Goal: Use online tool/utility: Utilize a website feature to perform a specific function

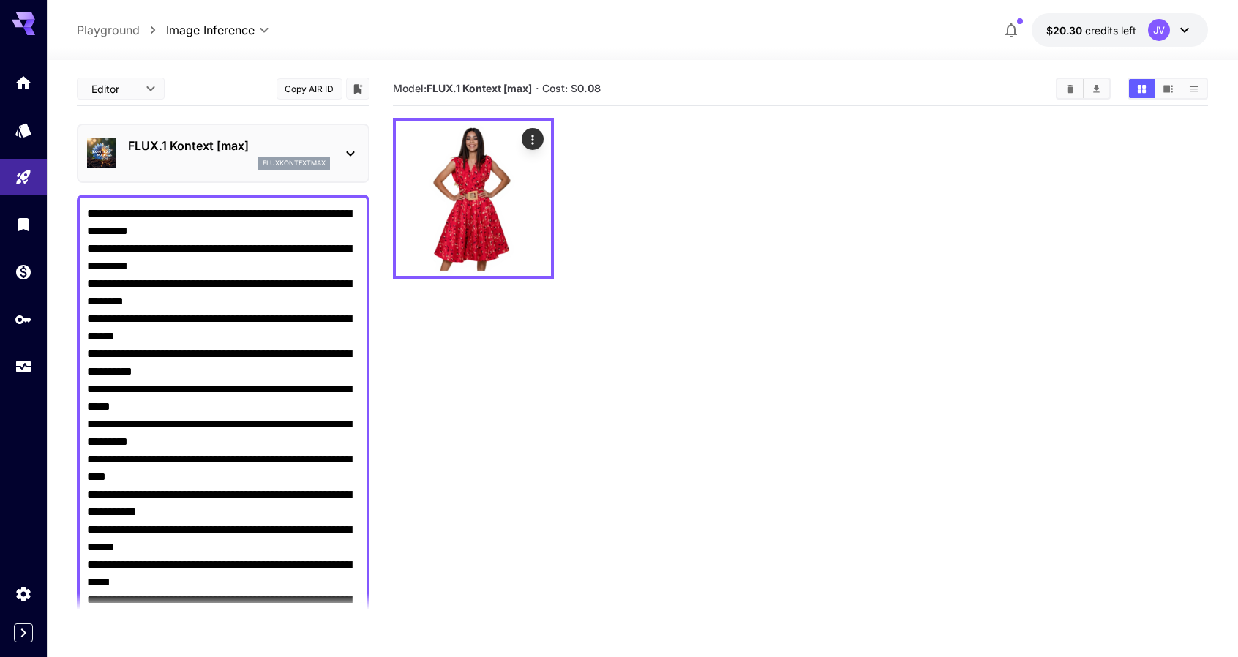
scroll to position [340, 0]
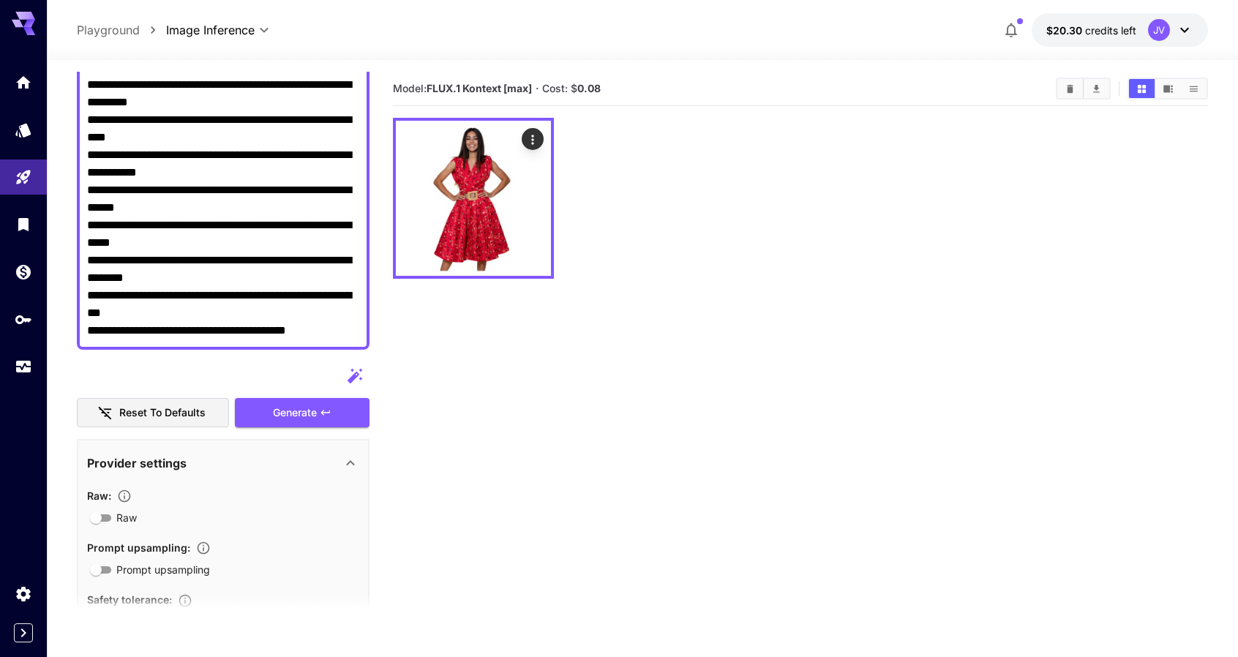
click at [539, 368] on section "Model: FLUX.1 Kontext [max] · Cost: $ 0.08" at bounding box center [801, 400] width 816 height 657
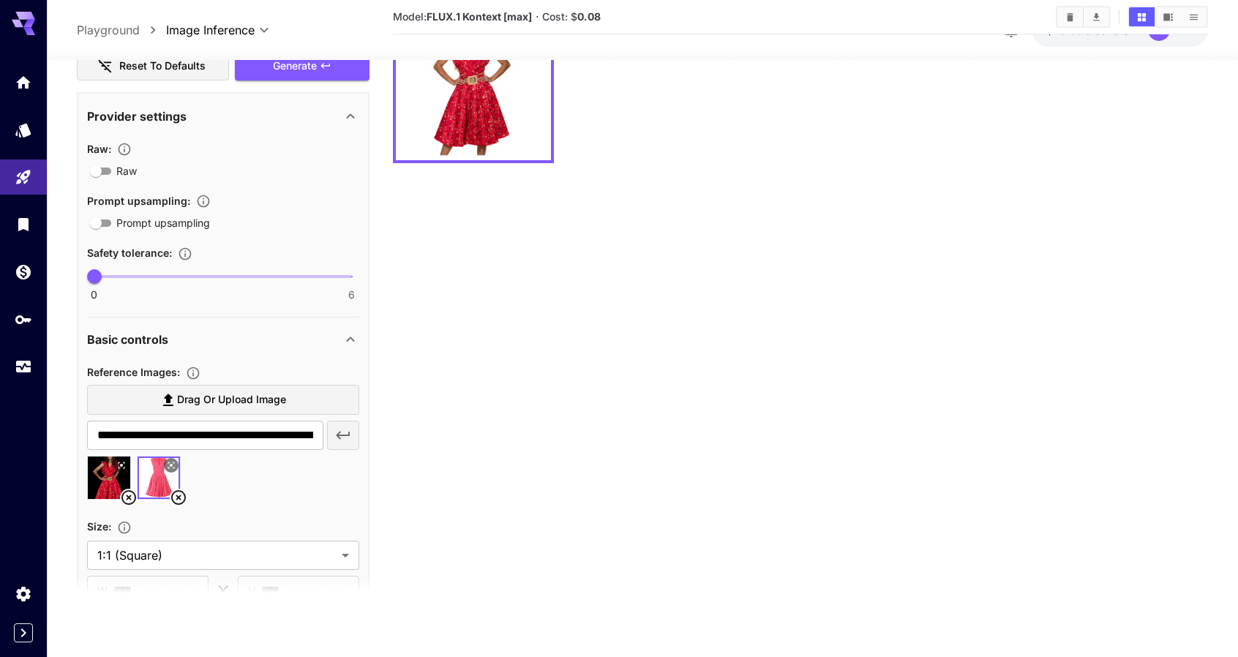
scroll to position [632, 0]
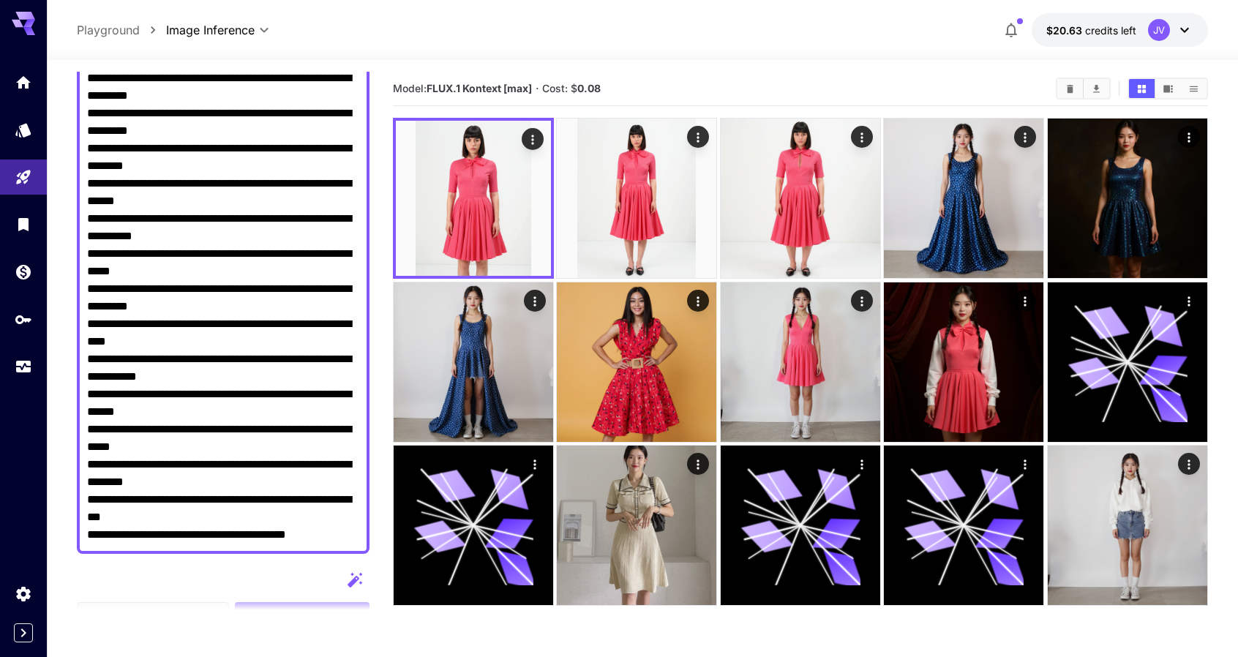
scroll to position [146, 0]
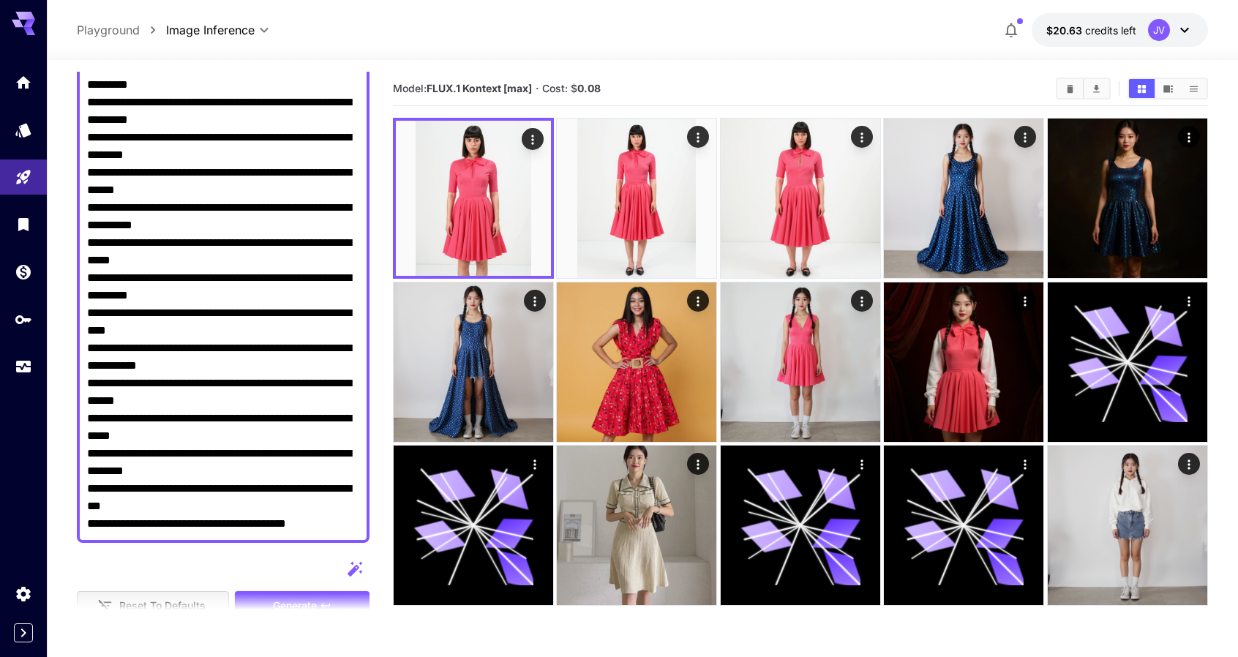
click at [735, 31] on div "**********" at bounding box center [643, 30] width 1132 height 34
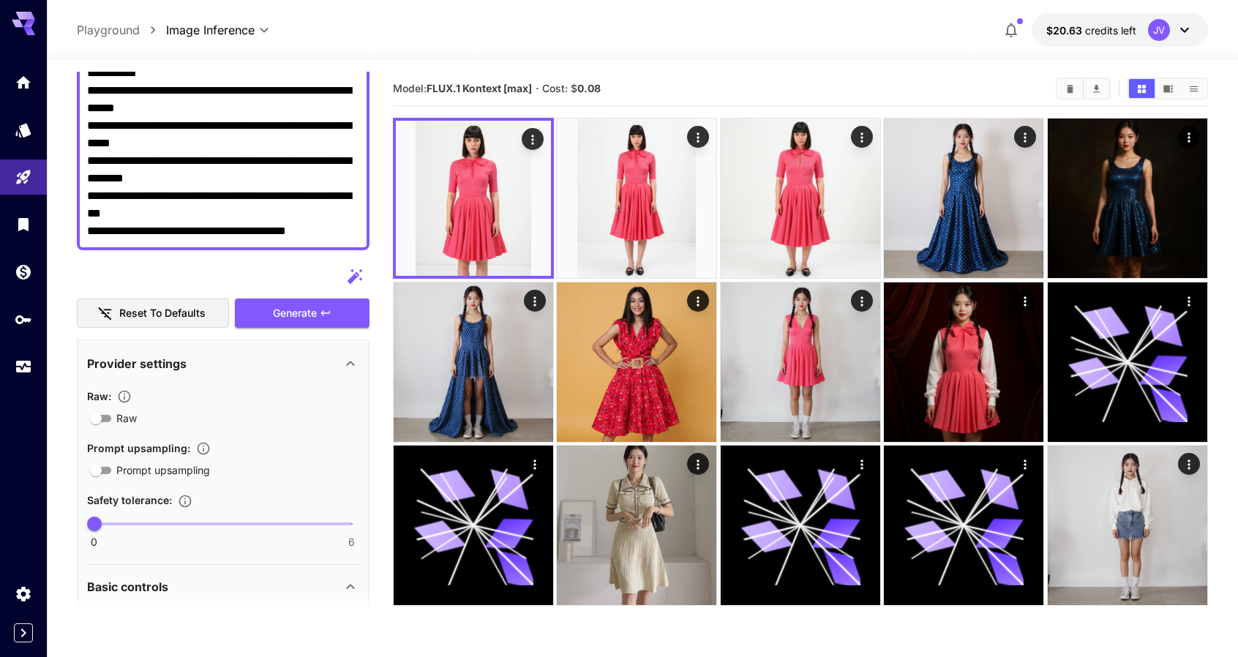
scroll to position [512, 0]
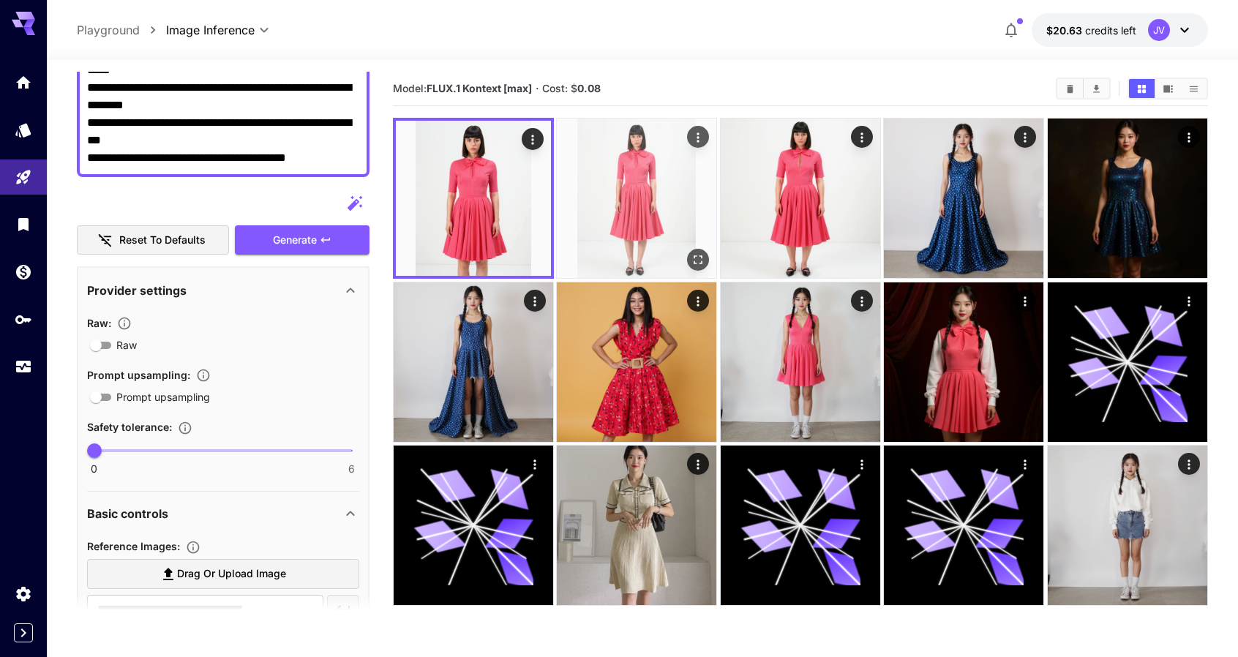
click at [654, 185] on img at bounding box center [637, 199] width 160 height 160
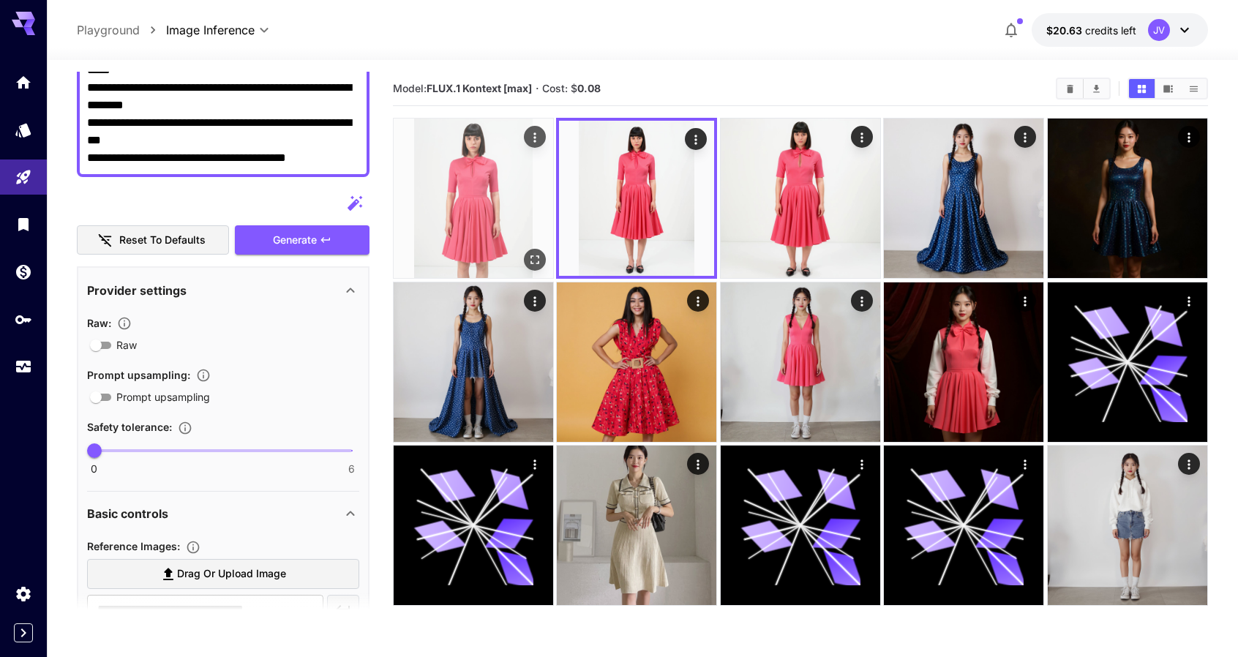
click at [518, 186] on img at bounding box center [474, 199] width 160 height 160
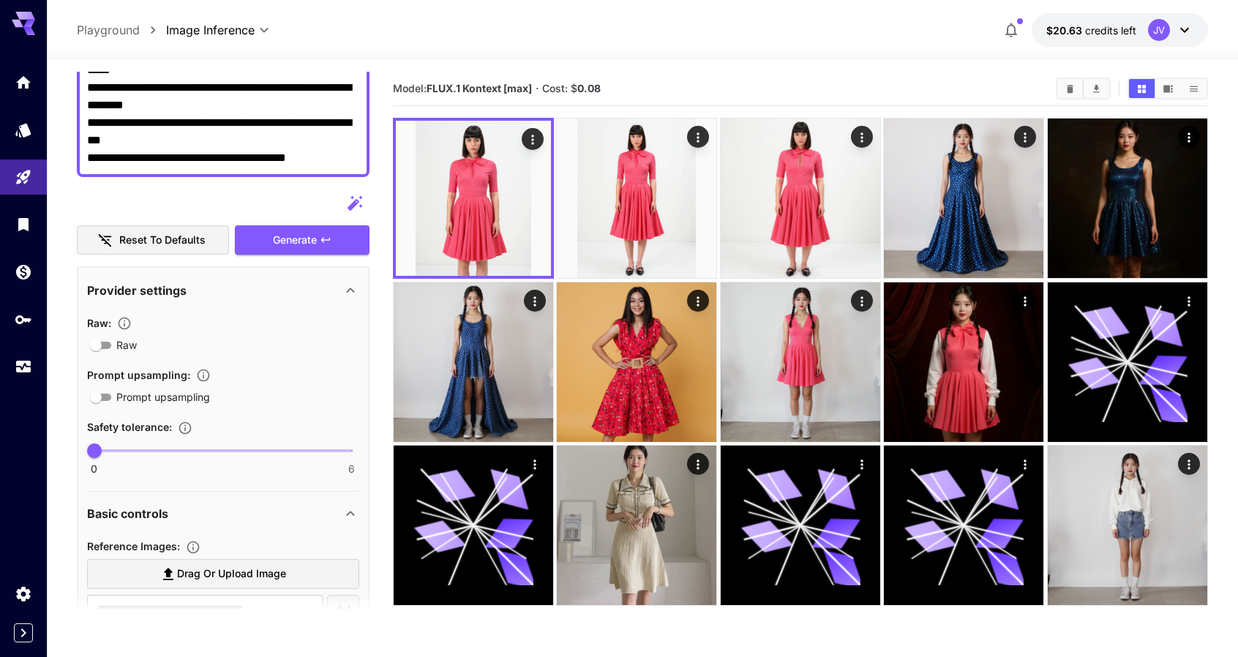
drag, startPoint x: 518, startPoint y: 186, endPoint x: 672, endPoint y: 37, distance: 213.7
click at [672, 37] on div "**********" at bounding box center [643, 30] width 1132 height 34
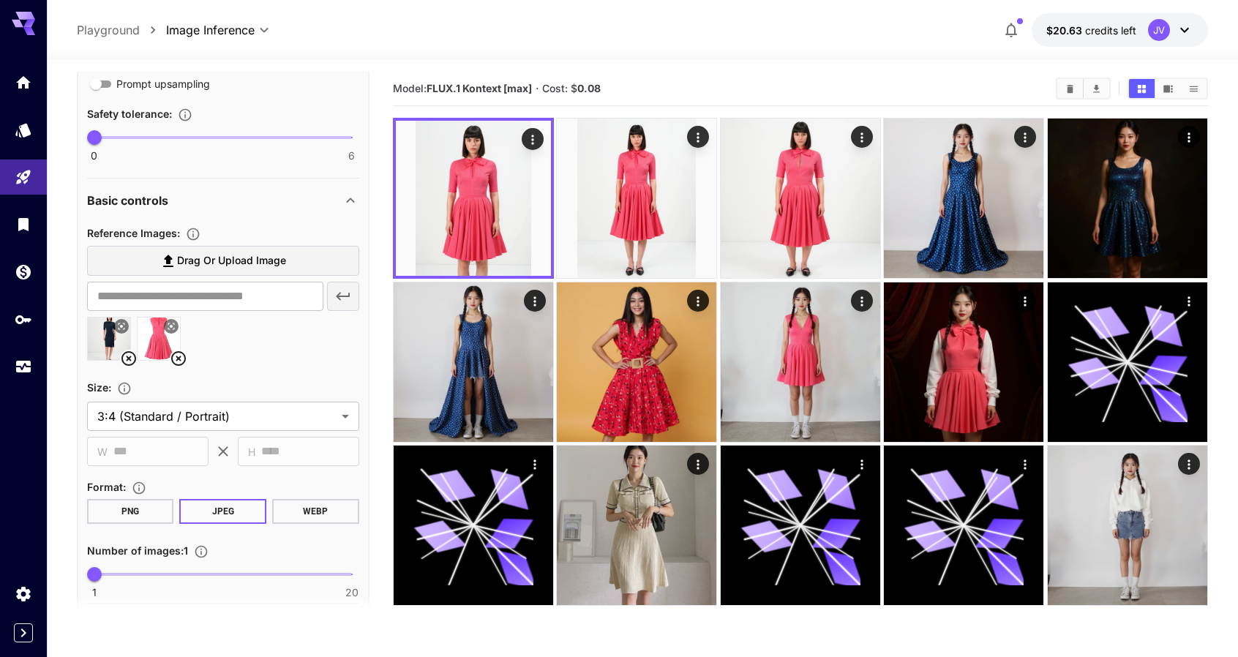
scroll to position [878, 0]
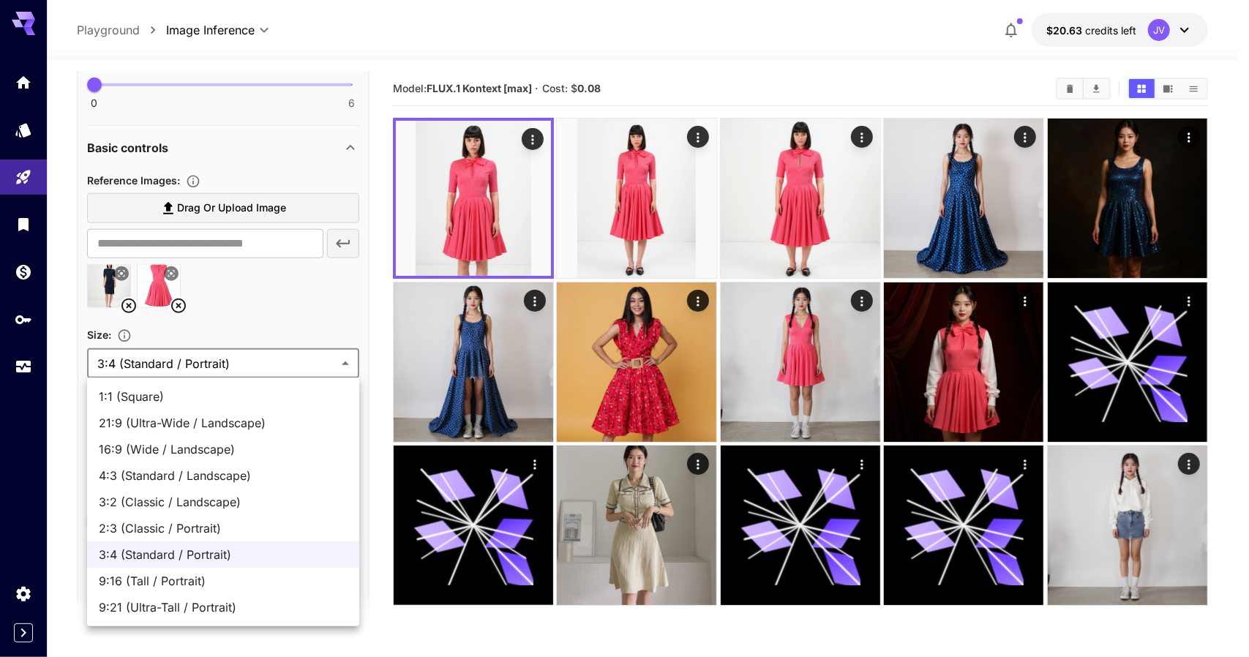
click at [345, 359] on body "**********" at bounding box center [624, 386] width 1249 height 773
click at [377, 236] on div at bounding box center [624, 328] width 1249 height 657
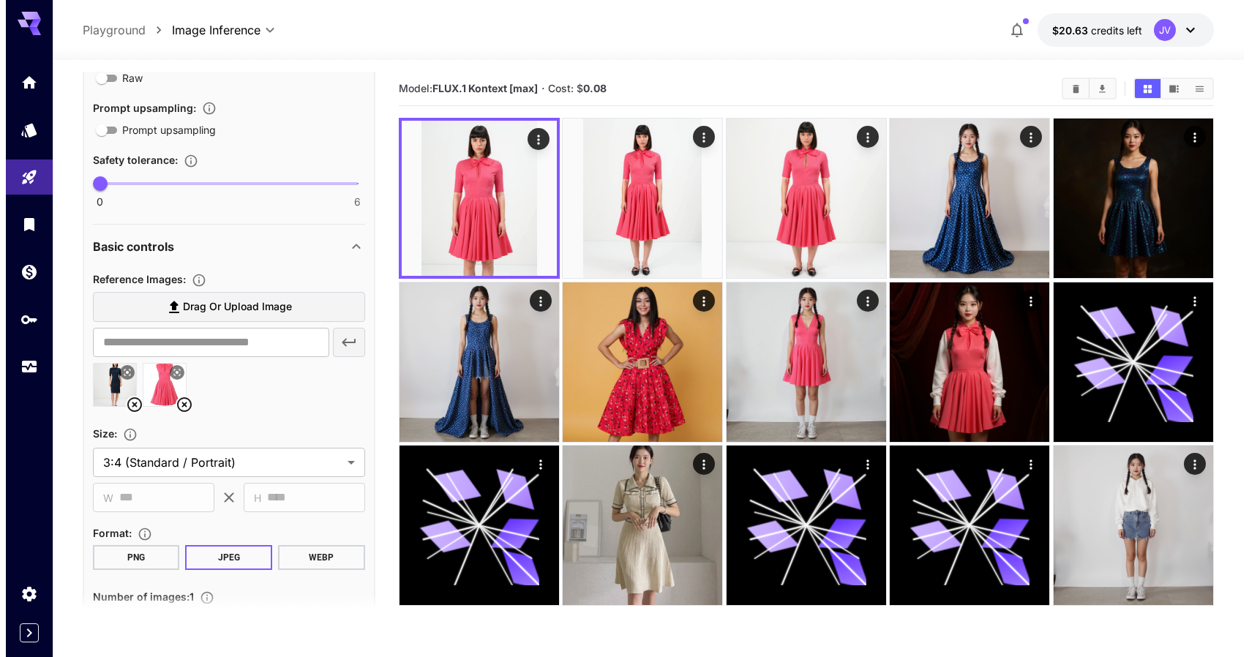
scroll to position [769, 0]
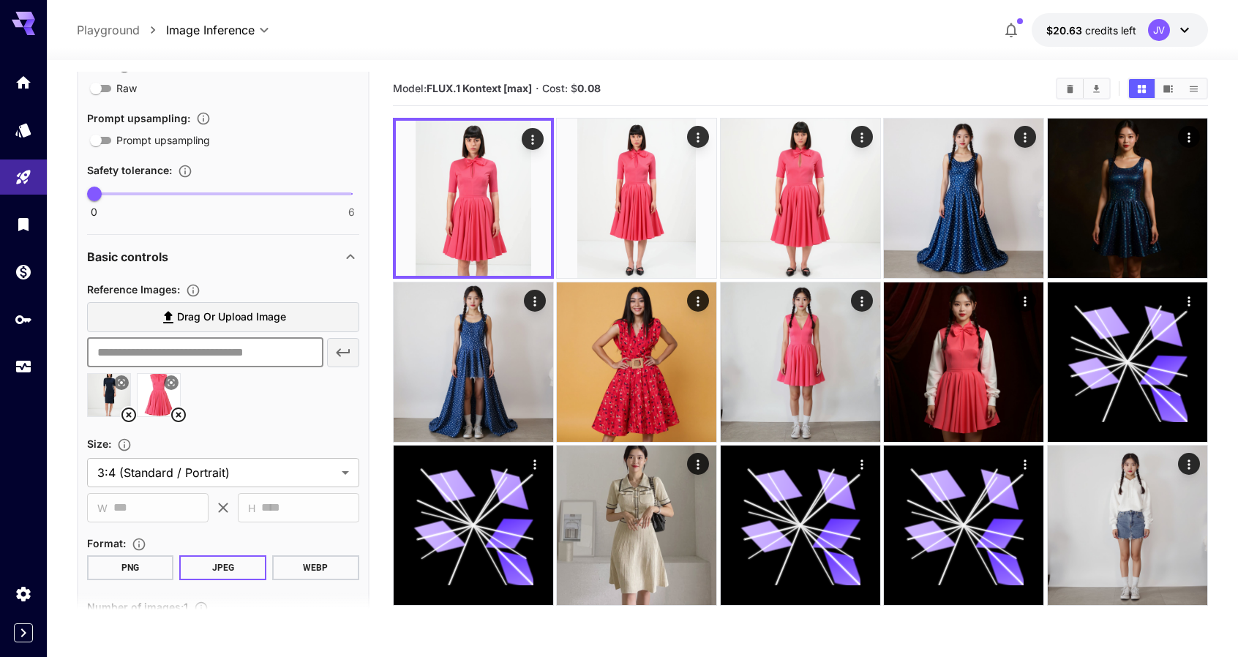
drag, startPoint x: 147, startPoint y: 356, endPoint x: 162, endPoint y: 352, distance: 16.0
click at [162, 352] on input "text" at bounding box center [205, 352] width 236 height 29
click at [386, 61] on div "**********" at bounding box center [643, 416] width 1132 height 713
click at [23, 368] on icon "Usage" at bounding box center [25, 362] width 18 height 18
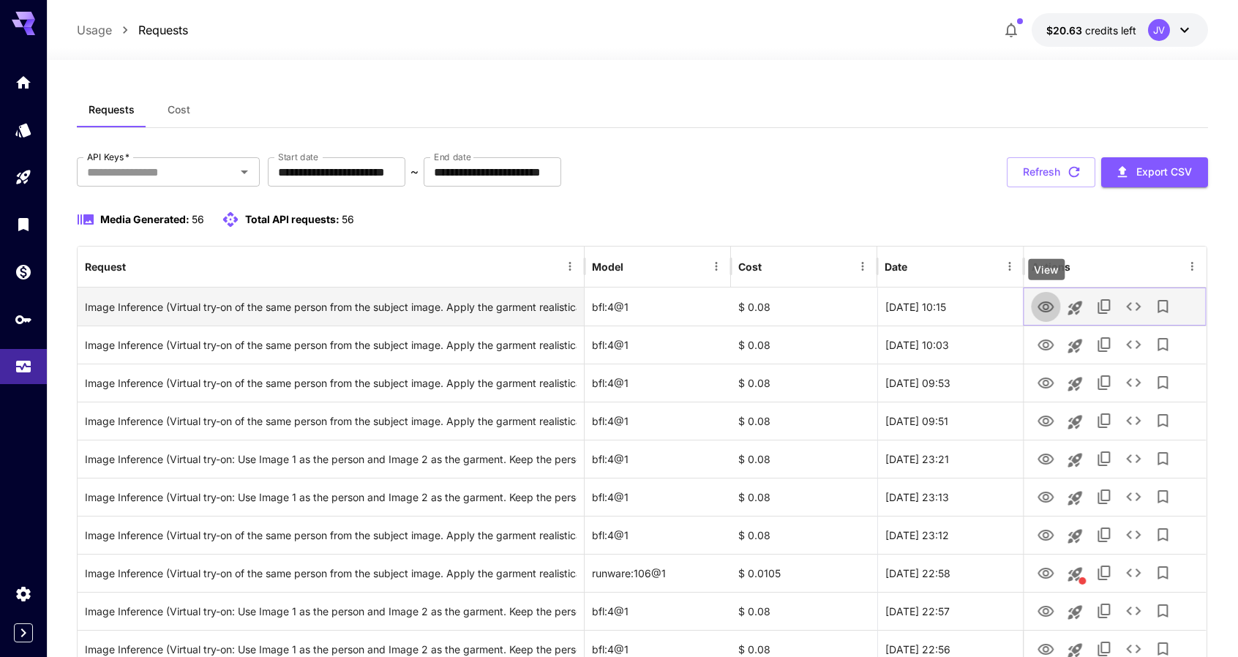
click at [1049, 301] on icon "View" at bounding box center [1047, 308] width 18 height 18
click at [1130, 302] on icon "See details" at bounding box center [1135, 307] width 18 height 18
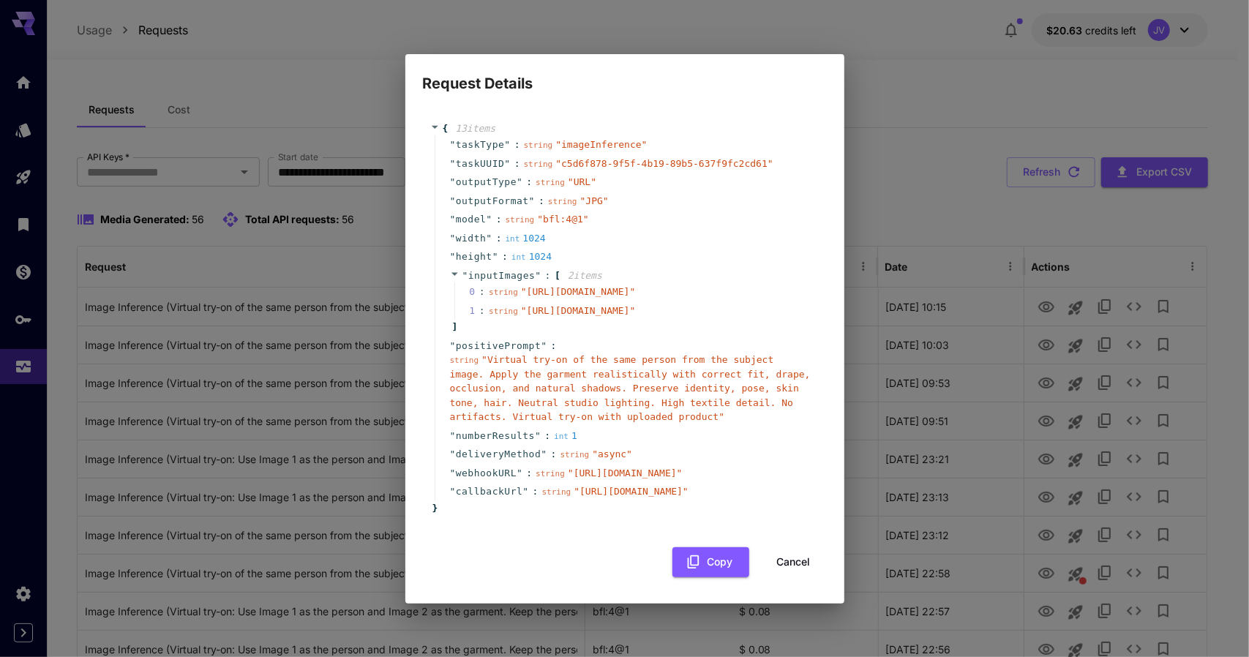
click at [253, 48] on div "Request Details { 13 item s " taskType " : string " imageInference " " taskUUID…" at bounding box center [624, 328] width 1249 height 657
click at [866, 166] on div "Request Details { 13 item s " taskType " : string " imageInference " " taskUUID…" at bounding box center [624, 328] width 1249 height 657
click at [243, 80] on div "Request Details { 13 item s " taskType " : string " imageInference " " taskUUID…" at bounding box center [624, 328] width 1249 height 657
click at [68, 33] on div "Request Details { 13 item s " taskType " : string " imageInference " " taskUUID…" at bounding box center [624, 328] width 1249 height 657
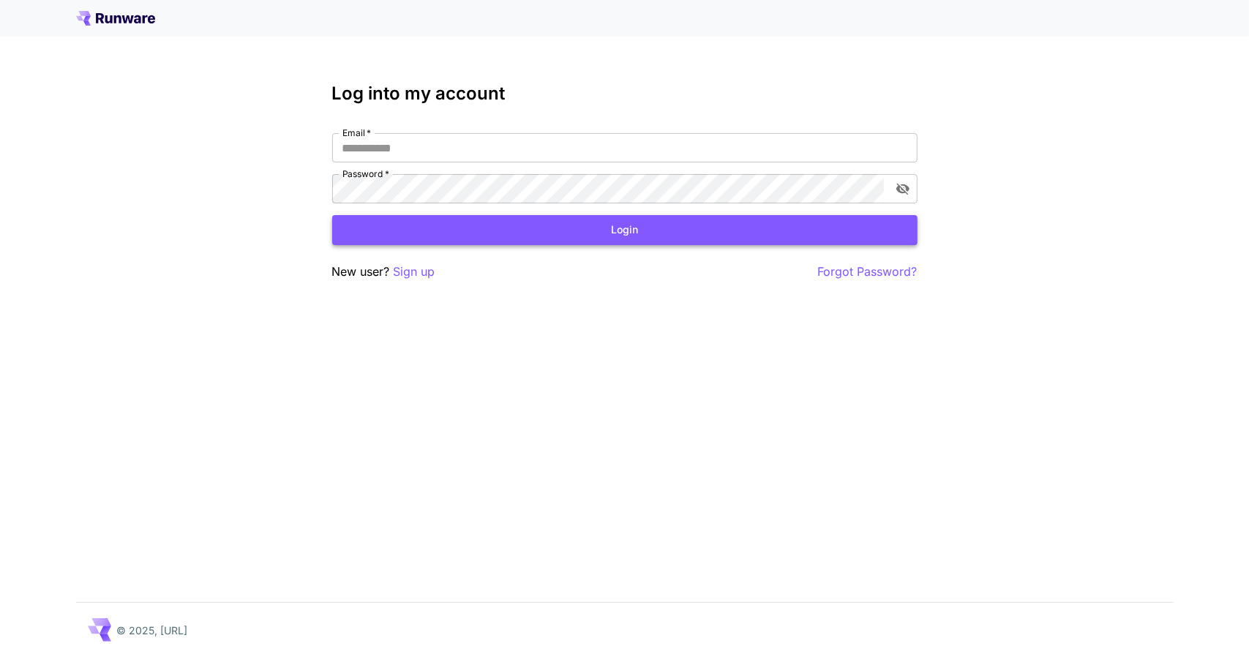
type input "**********"
click at [523, 232] on button "Login" at bounding box center [624, 230] width 585 height 30
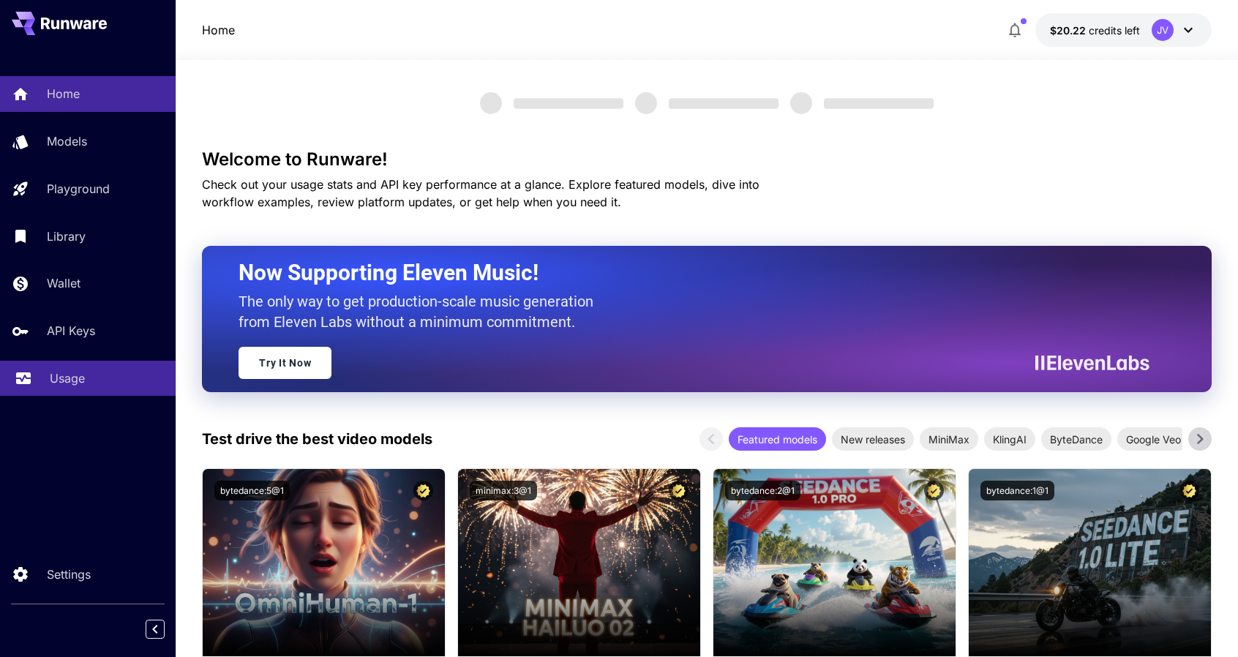
click at [89, 374] on div "Usage" at bounding box center [107, 379] width 114 height 18
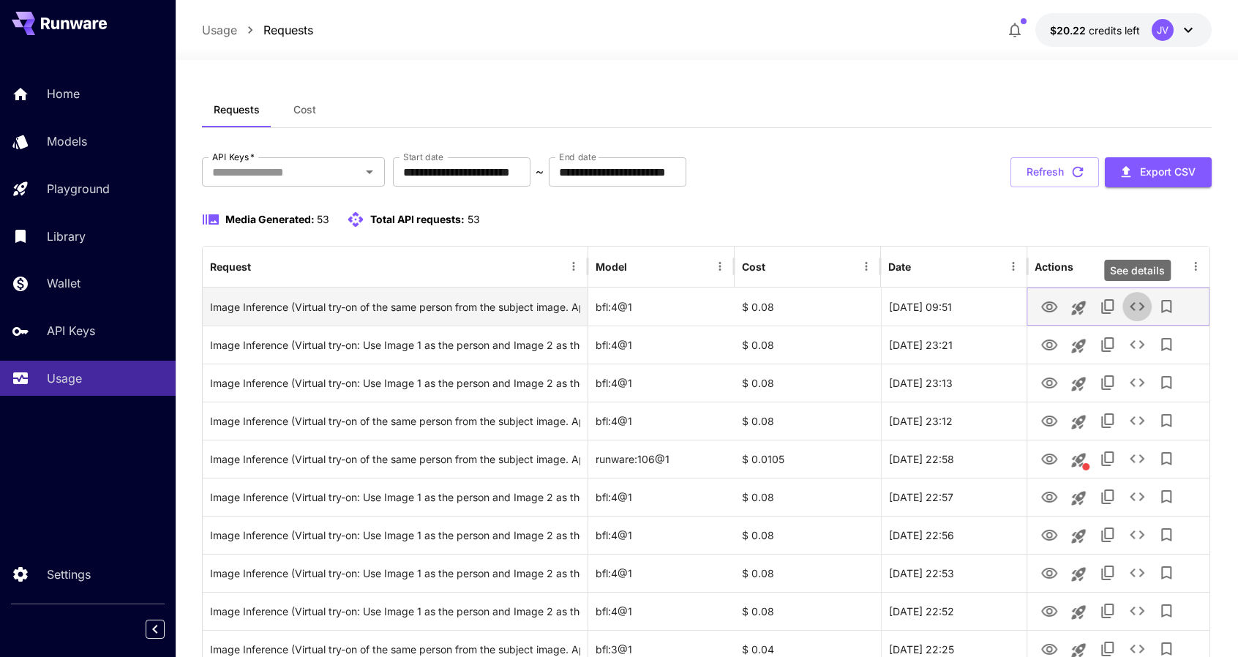
click at [1137, 303] on icon "See details" at bounding box center [1137, 307] width 18 height 18
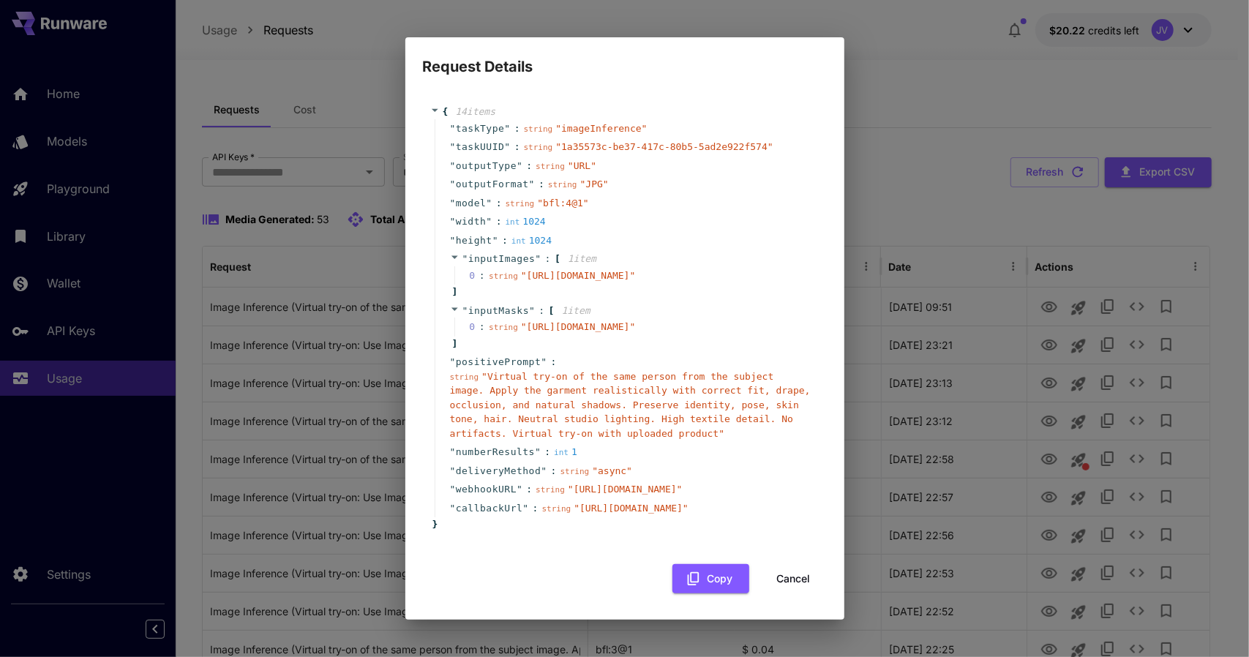
scroll to position [126, 0]
click at [981, 160] on div "Request Details { 14 item s " taskType " : string " imageInference " " taskUUID…" at bounding box center [624, 328] width 1249 height 657
click at [774, 579] on button "Cancel" at bounding box center [794, 579] width 66 height 30
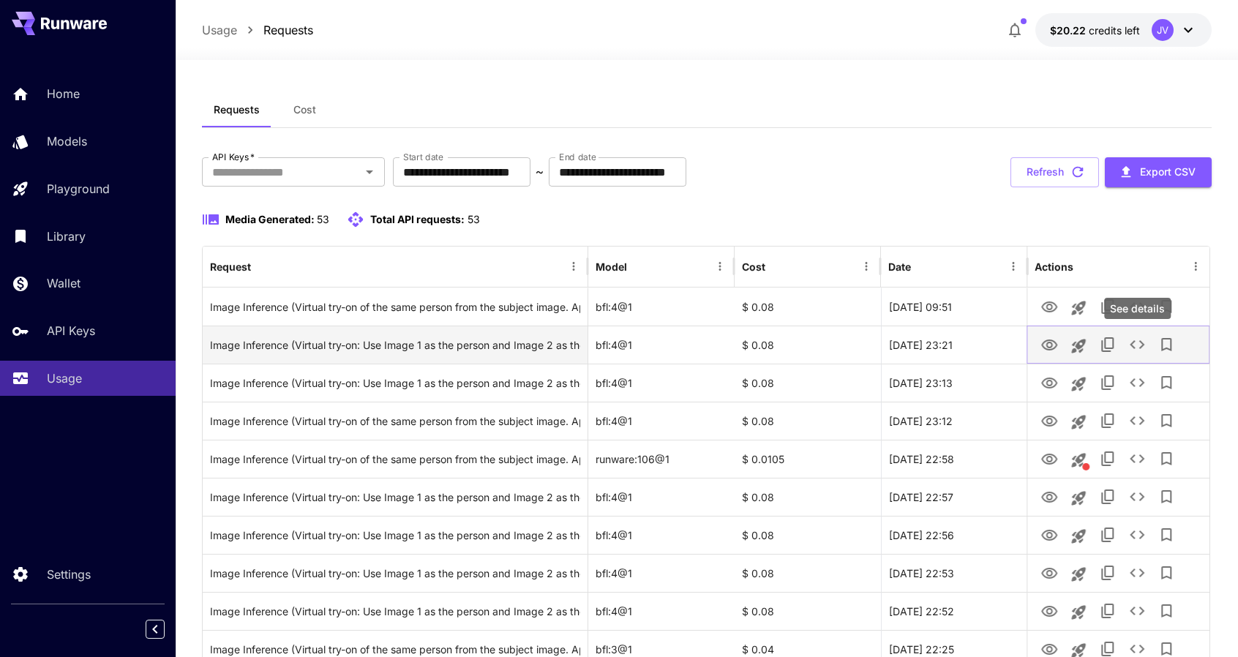
click at [1140, 351] on icon "See details" at bounding box center [1137, 345] width 18 height 18
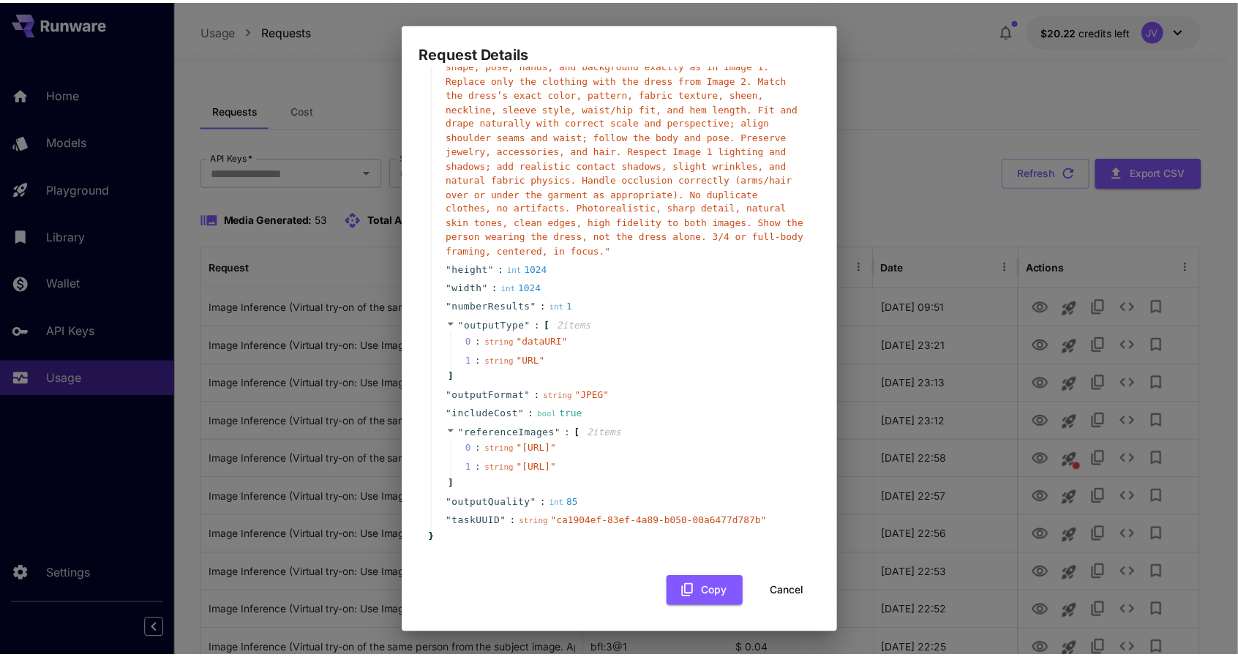
scroll to position [172, 0]
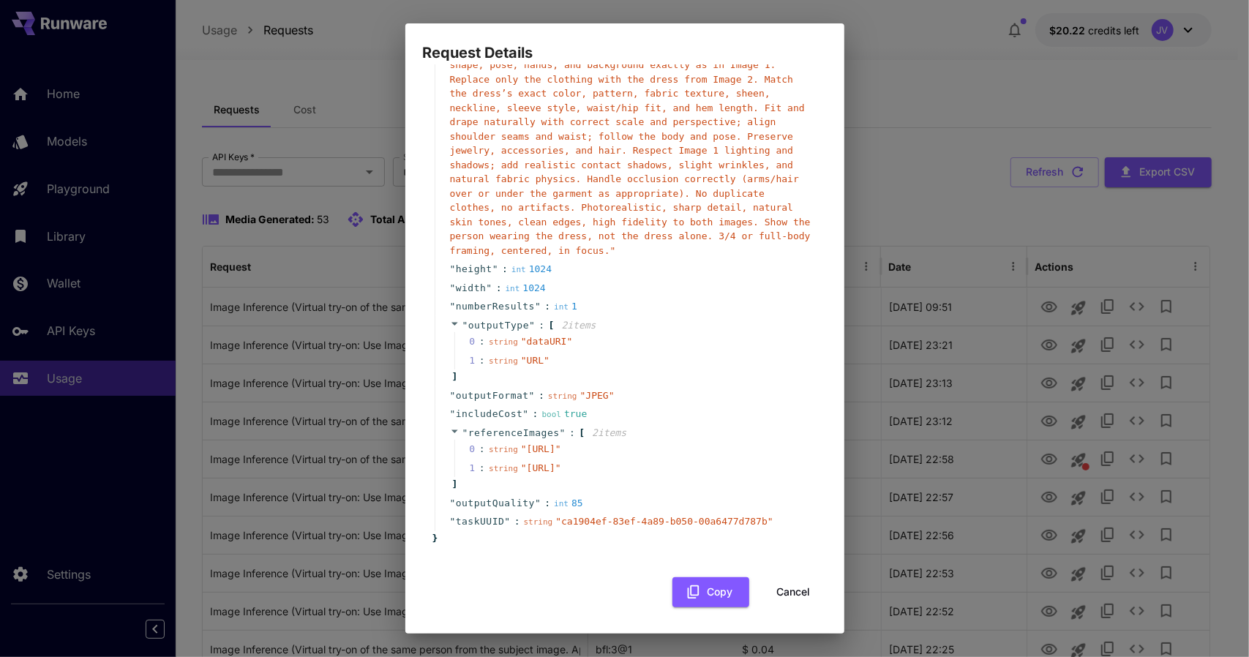
click at [937, 184] on div "Request Details { 12 item s " taskType " : string " imageInference " " model " …" at bounding box center [624, 328] width 1249 height 657
drag, startPoint x: 780, startPoint y: 586, endPoint x: 962, endPoint y: 449, distance: 228.3
click at [781, 586] on button "Cancel" at bounding box center [794, 592] width 66 height 30
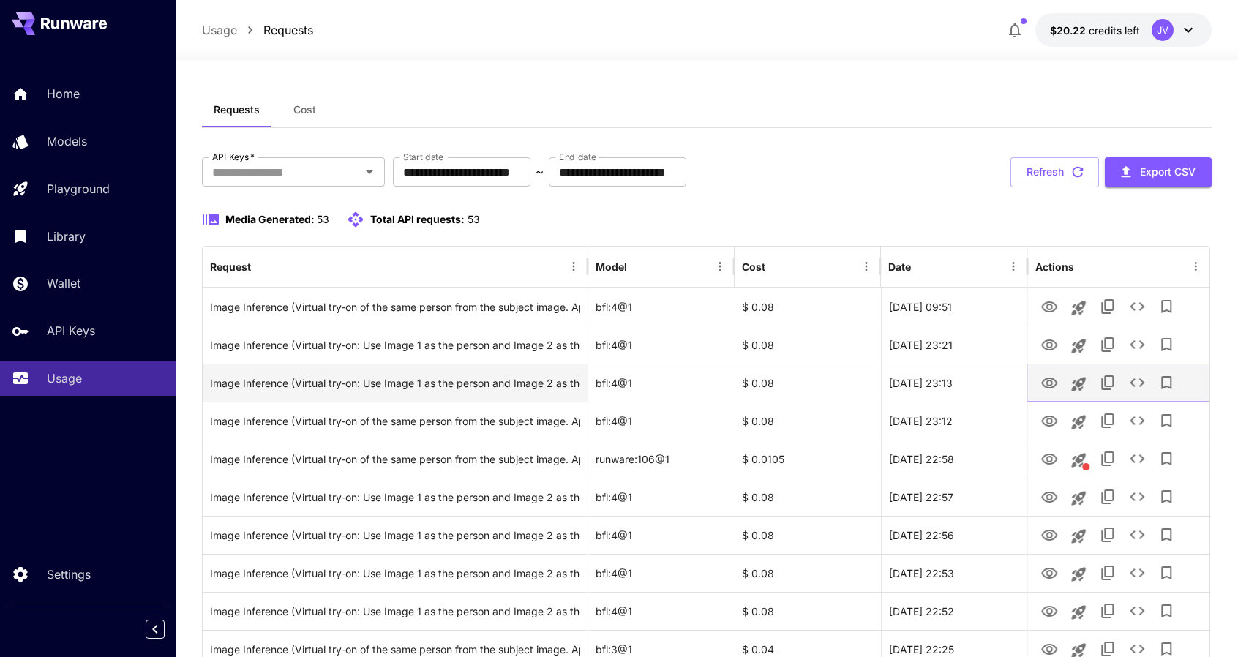
click at [1136, 388] on icon "See details" at bounding box center [1137, 383] width 18 height 18
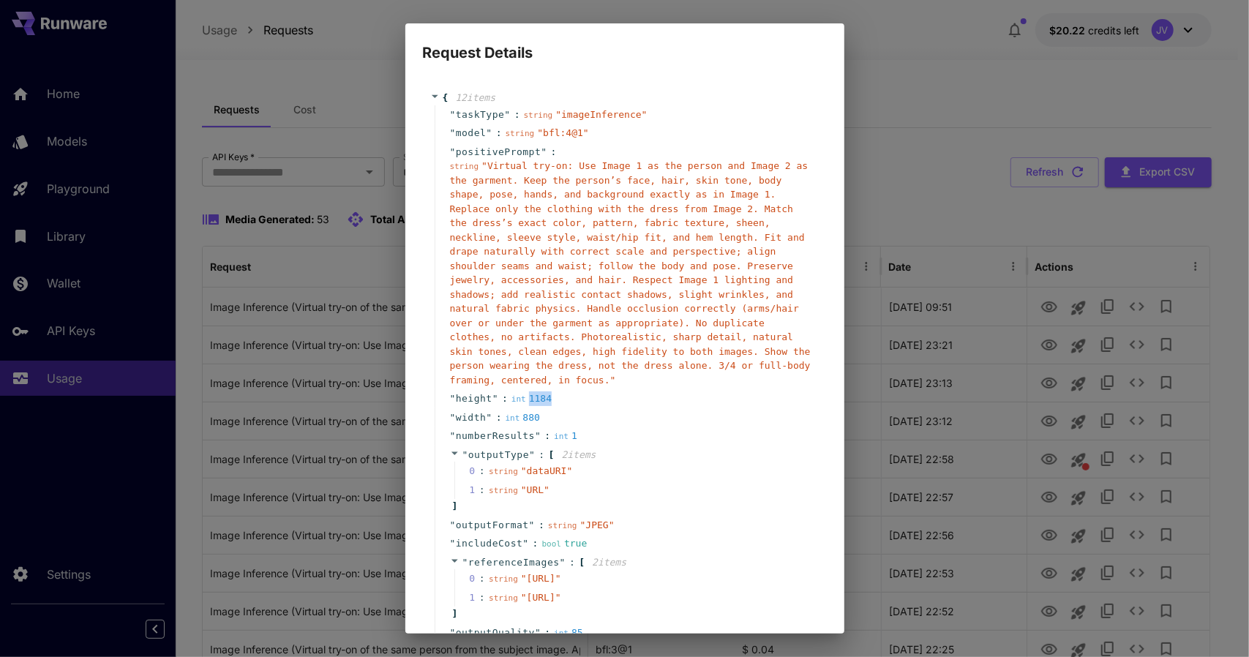
drag, startPoint x: 548, startPoint y: 384, endPoint x: 525, endPoint y: 386, distance: 22.7
click at [525, 392] on div "int 1184" at bounding box center [534, 399] width 45 height 15
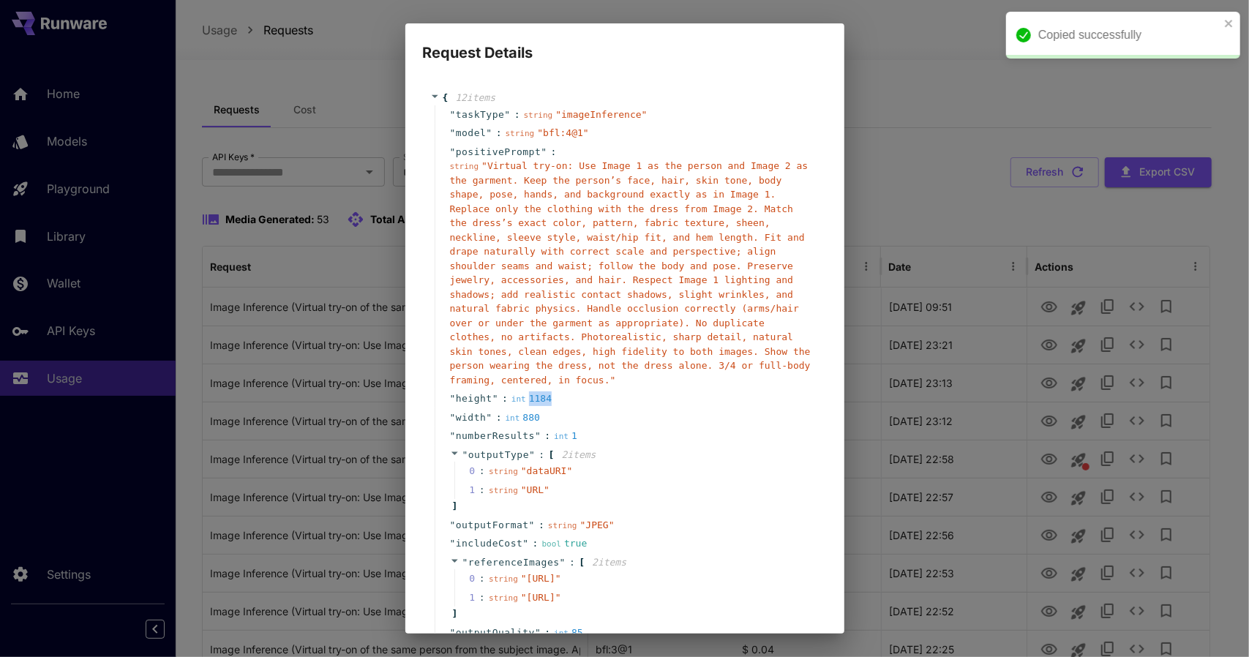
copy div "1184"
drag, startPoint x: 534, startPoint y: 406, endPoint x: 518, endPoint y: 404, distance: 16.2
click at [518, 411] on div "int 880" at bounding box center [525, 418] width 39 height 15
copy div "880"
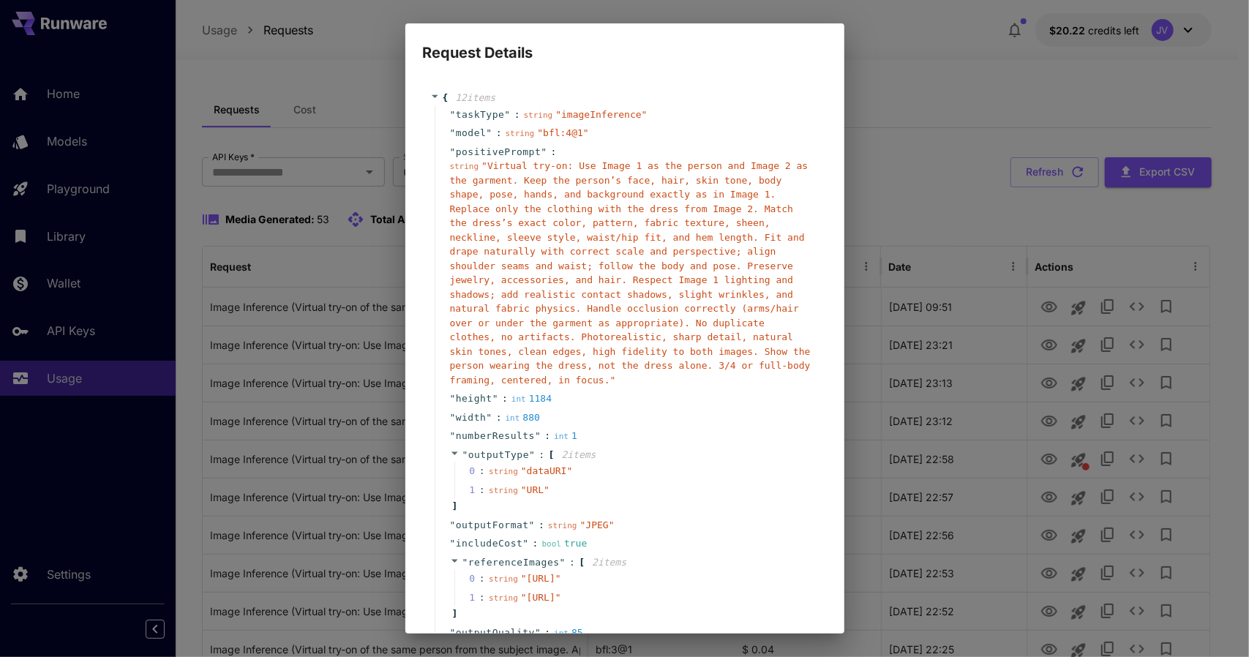
click at [913, 91] on div "Request Details { 12 item s " taskType " : string " imageInference " " model " …" at bounding box center [624, 328] width 1249 height 657
click at [372, 144] on div "Request Details { 12 item s " taskType " : string " imageInference " " model " …" at bounding box center [624, 328] width 1249 height 657
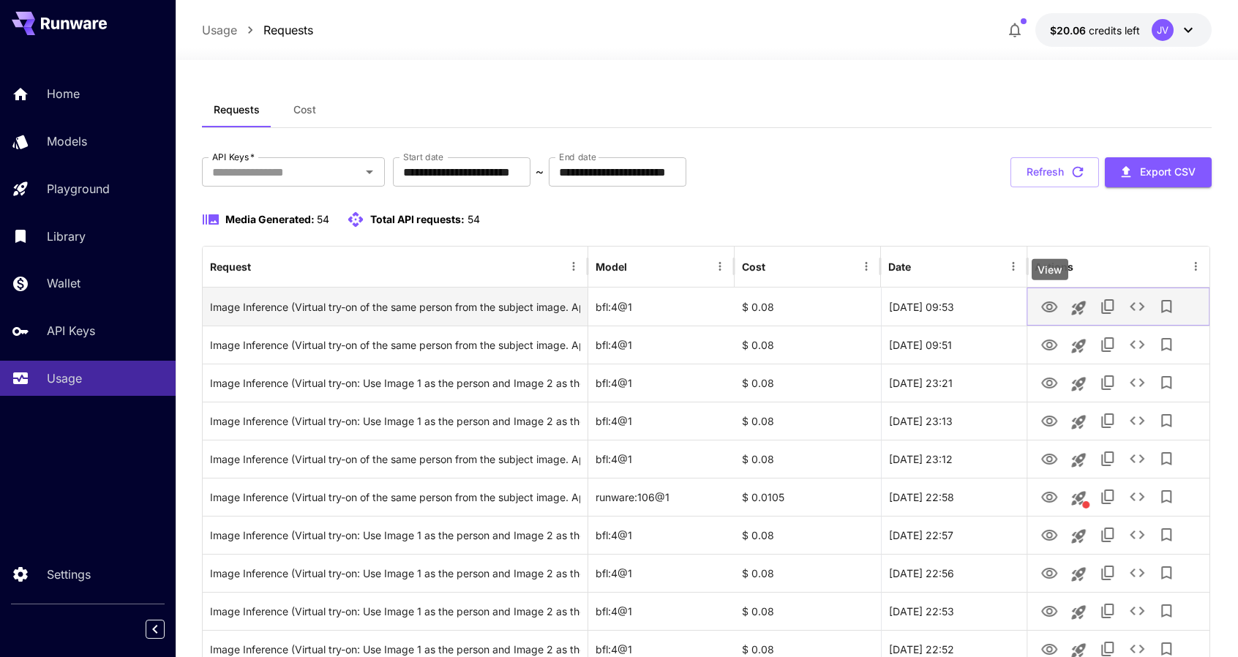
click at [1049, 312] on icon "View" at bounding box center [1050, 308] width 18 height 18
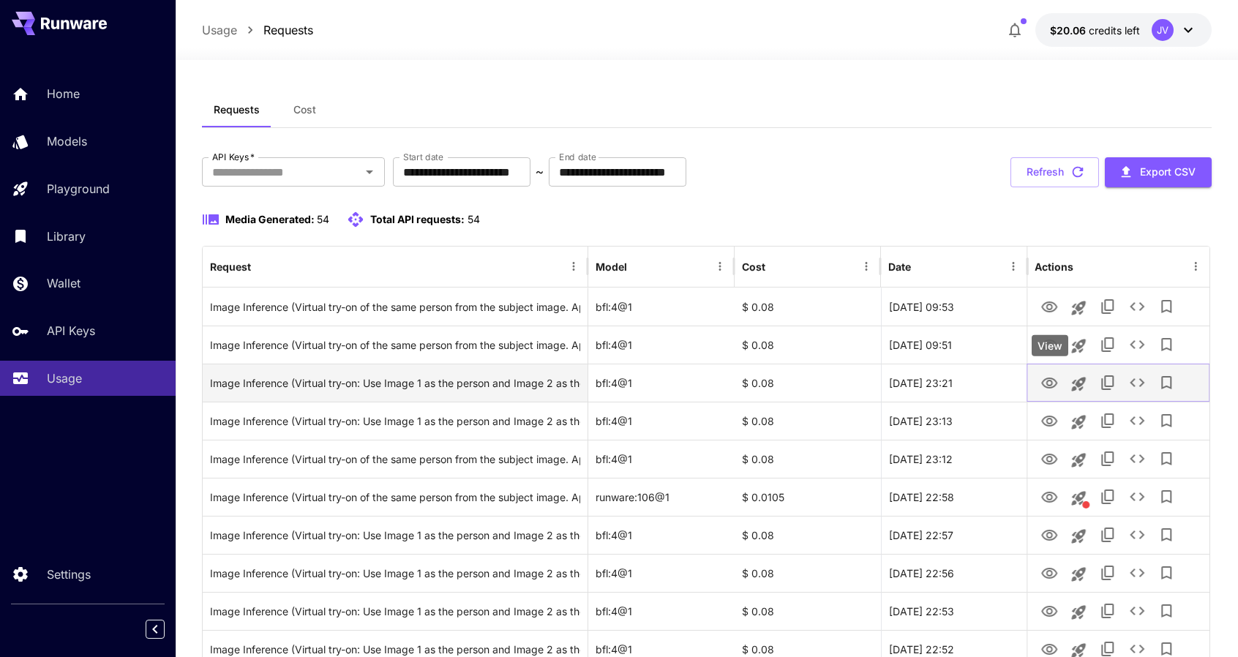
click at [1048, 381] on icon "View" at bounding box center [1049, 383] width 16 height 11
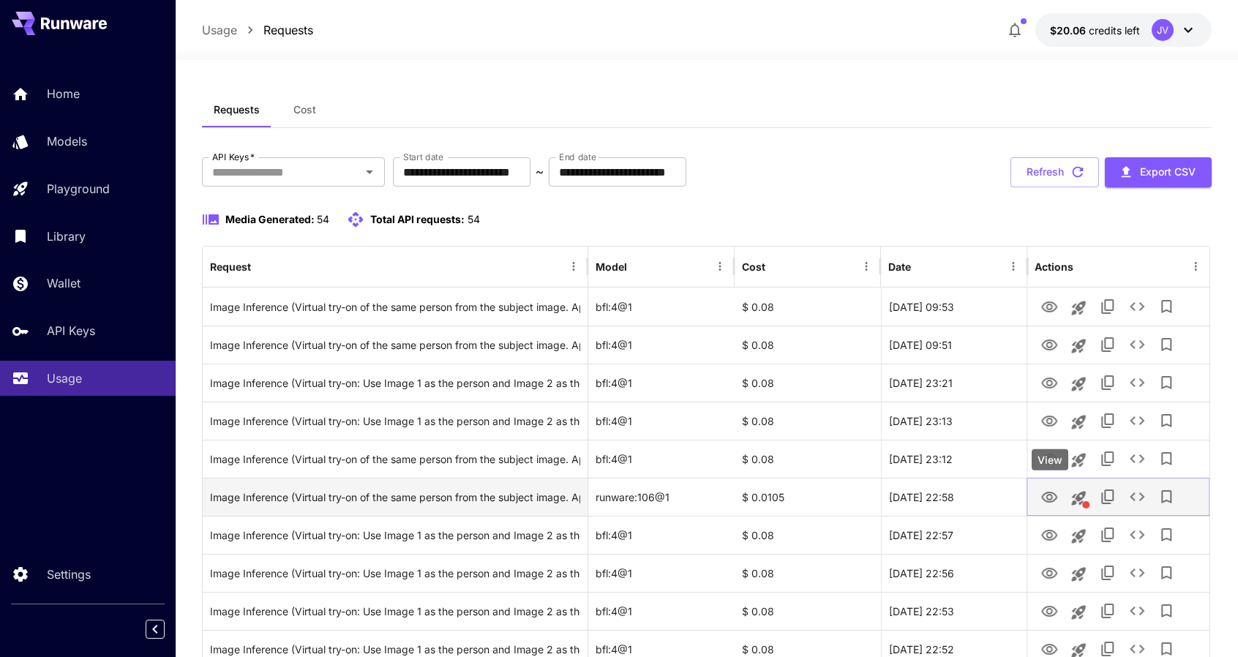
click at [1052, 493] on icon "View" at bounding box center [1050, 498] width 18 height 18
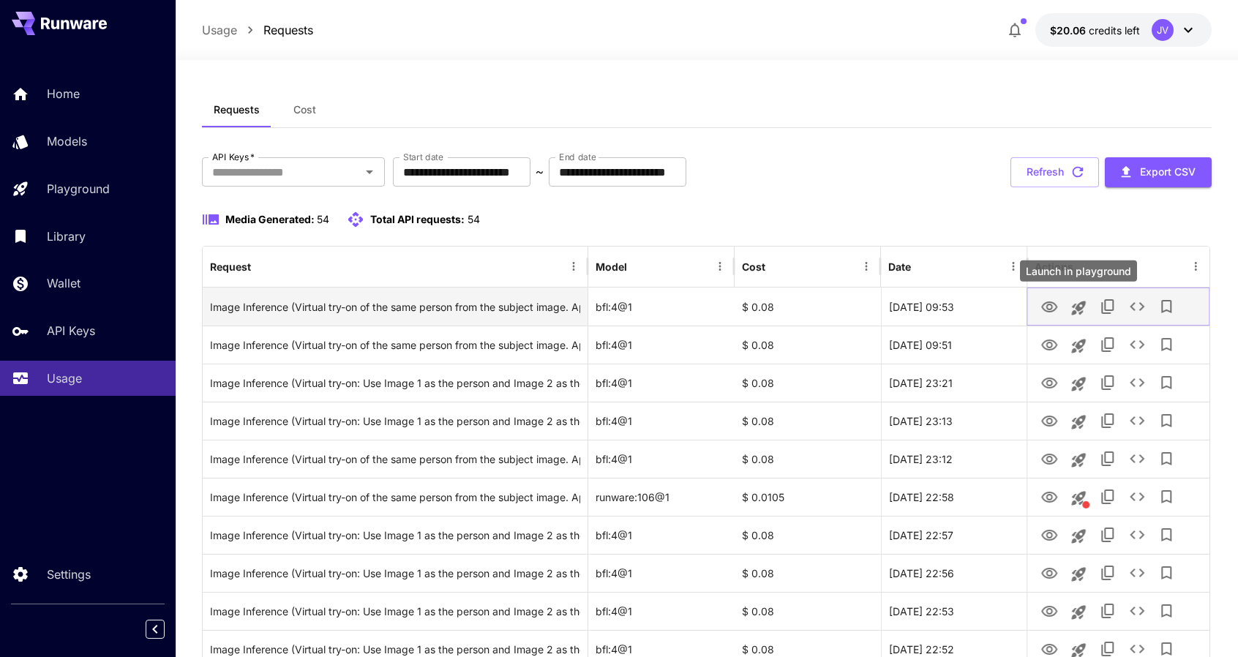
click at [1078, 303] on icon "Launch in playground" at bounding box center [1079, 308] width 14 height 14
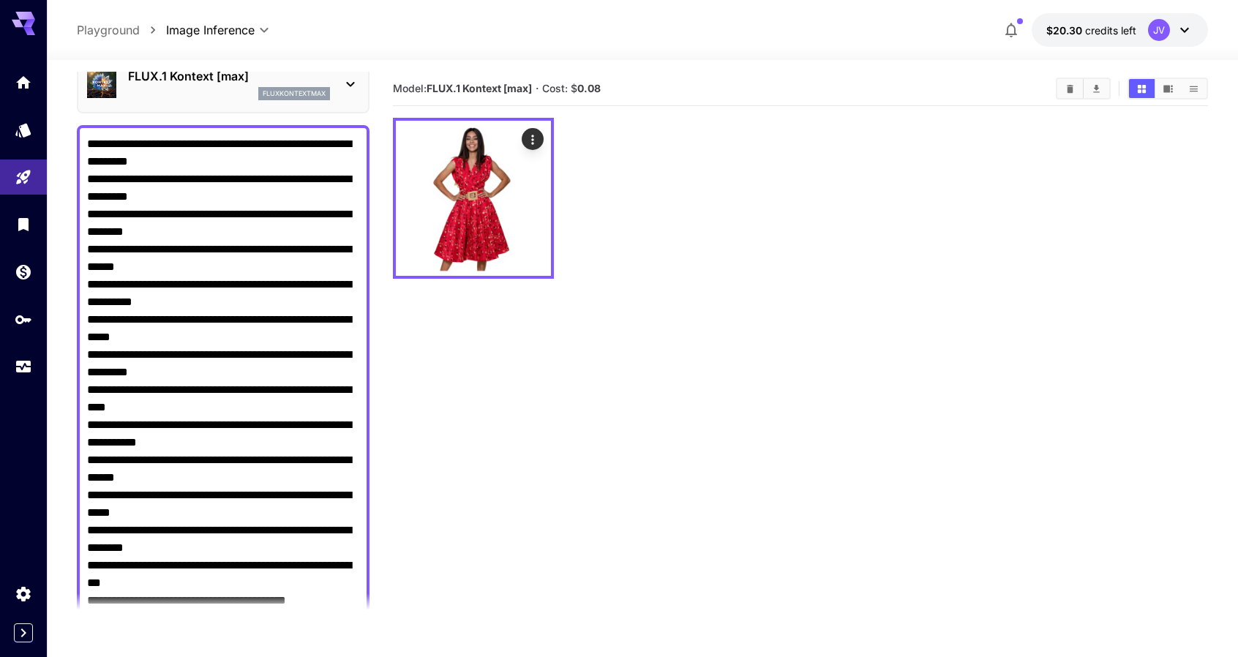
scroll to position [47, 0]
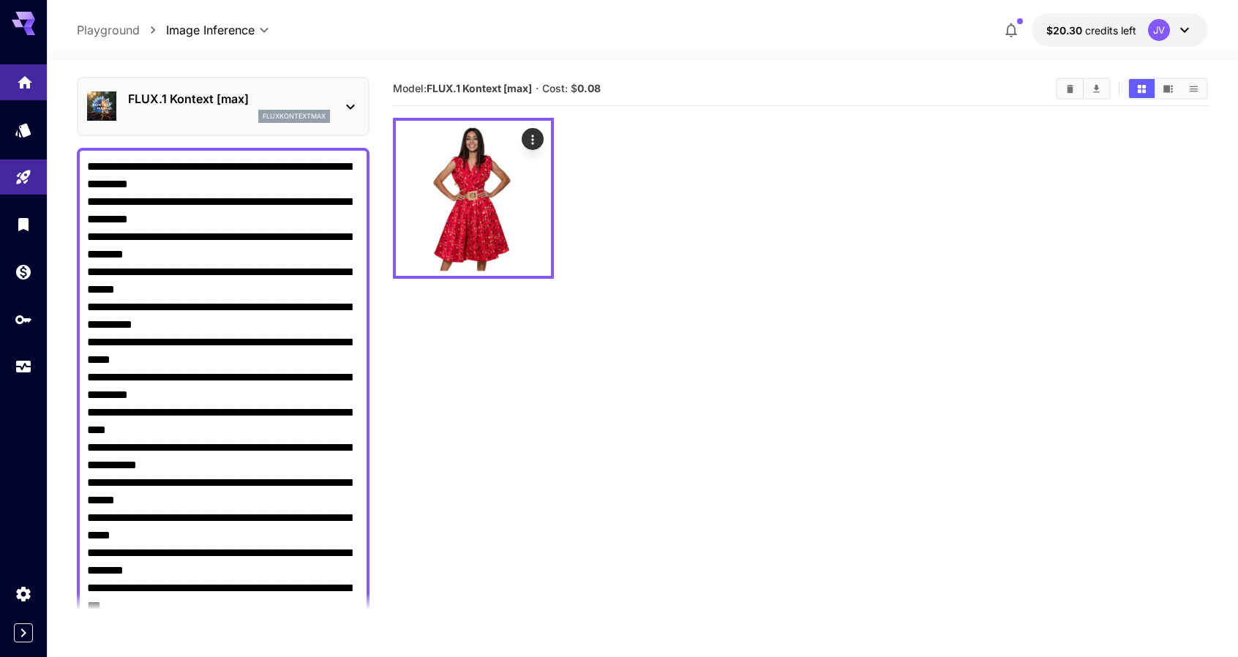
click at [22, 99] on link at bounding box center [23, 82] width 47 height 36
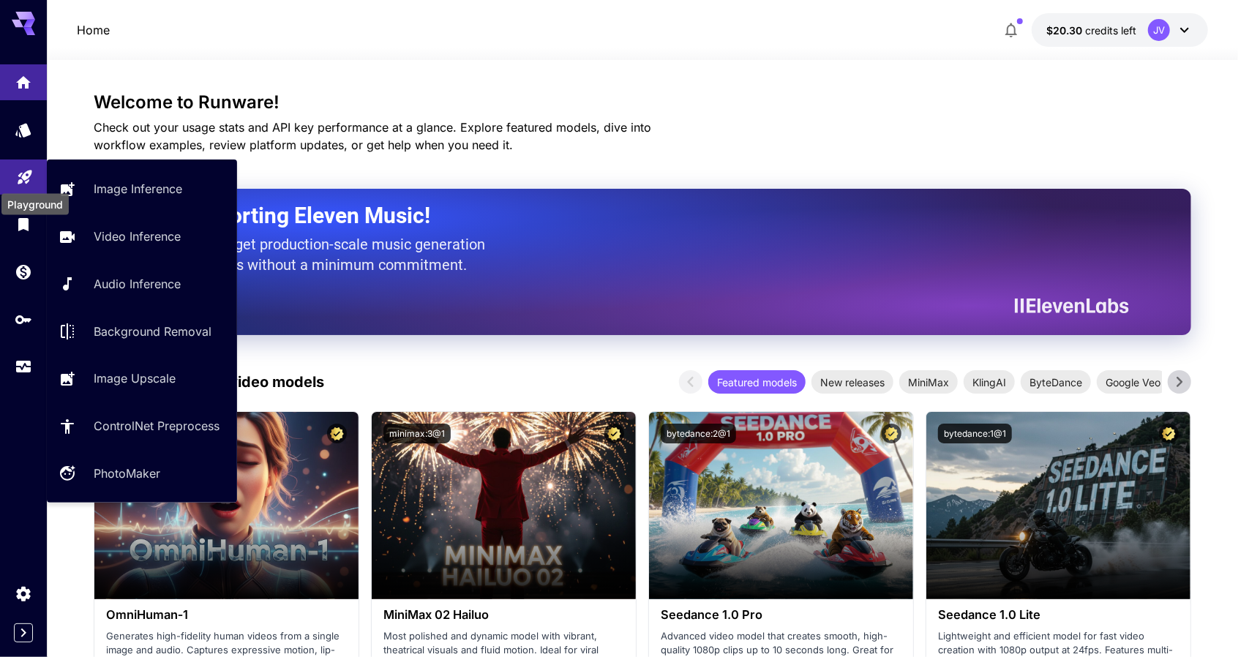
click at [20, 176] on icon "Playground" at bounding box center [25, 174] width 14 height 14
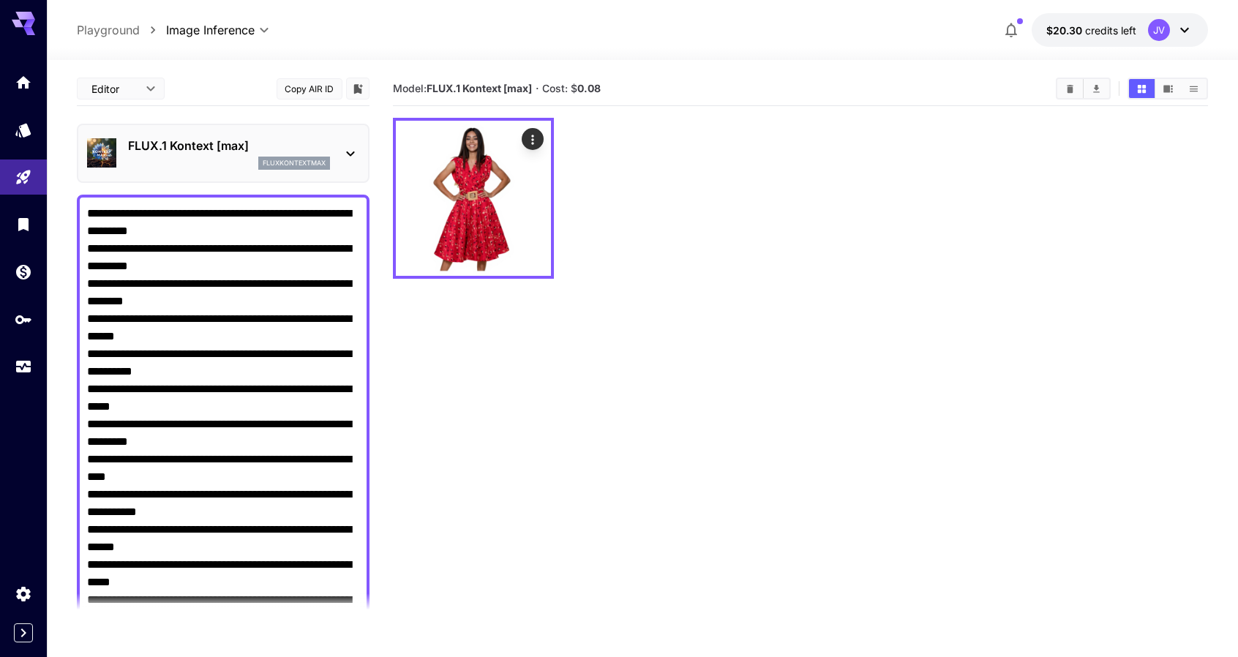
click at [730, 320] on section "Model: FLUX.1 Kontext [max] · Cost: $ 0.08" at bounding box center [801, 400] width 816 height 657
click at [705, 191] on div at bounding box center [801, 198] width 816 height 161
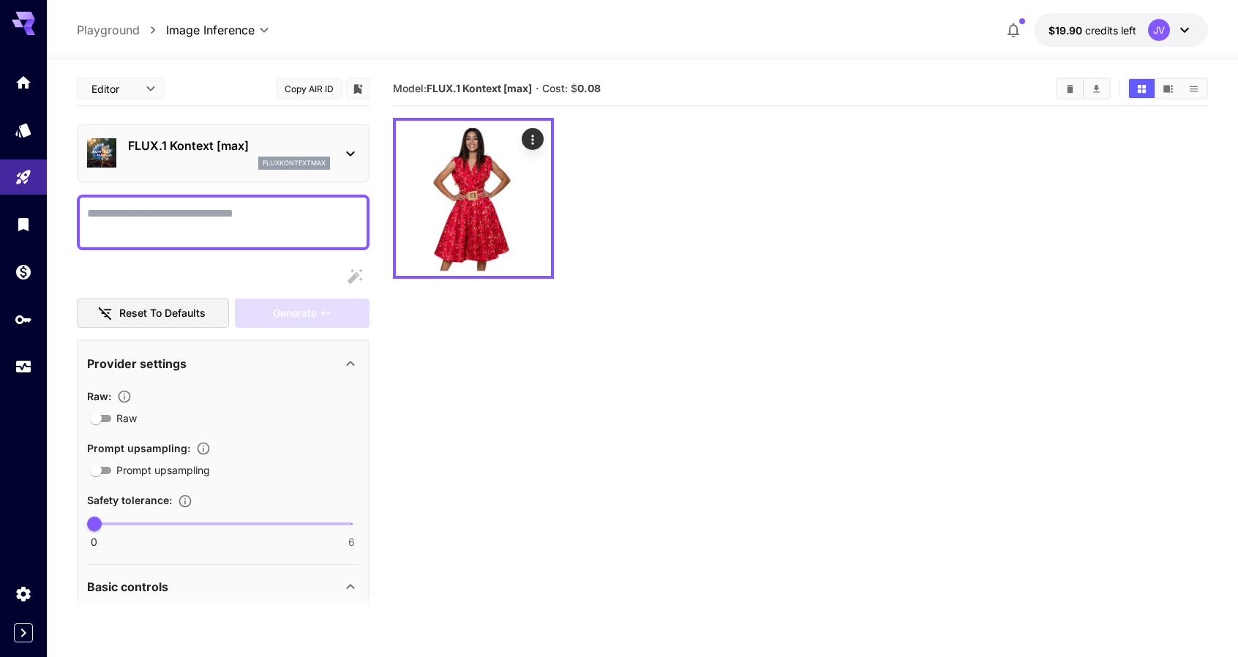
click at [724, 244] on div at bounding box center [801, 198] width 816 height 161
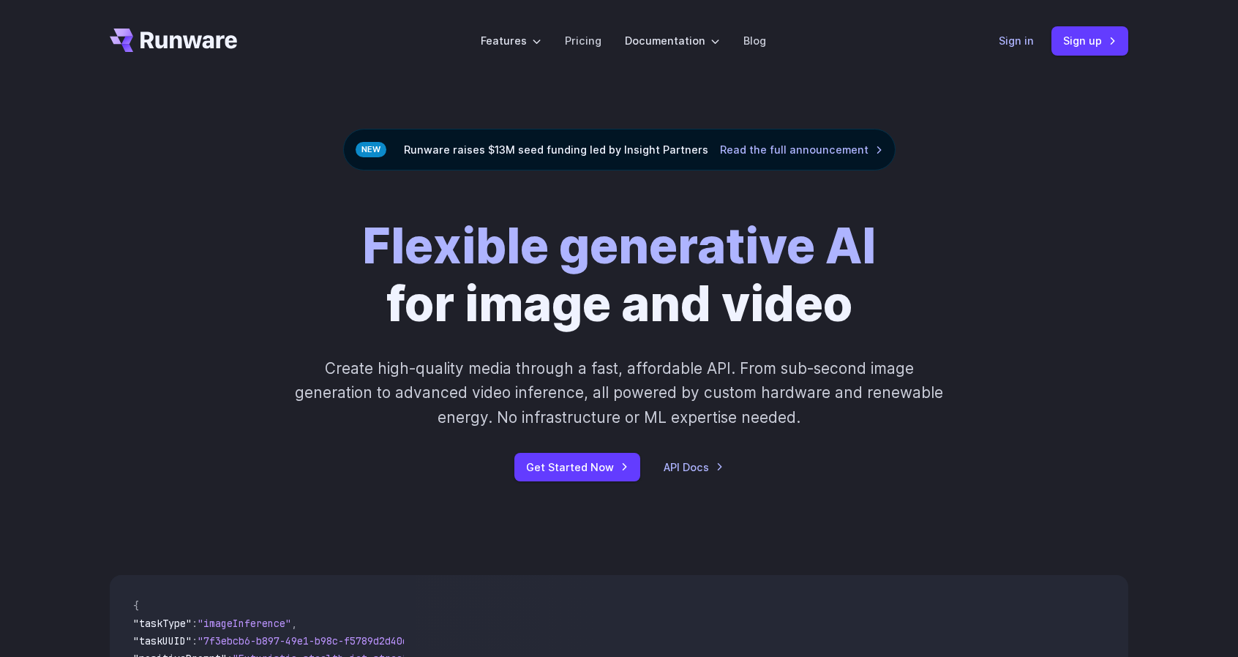
click at [1018, 42] on link "Sign in" at bounding box center [1016, 40] width 35 height 17
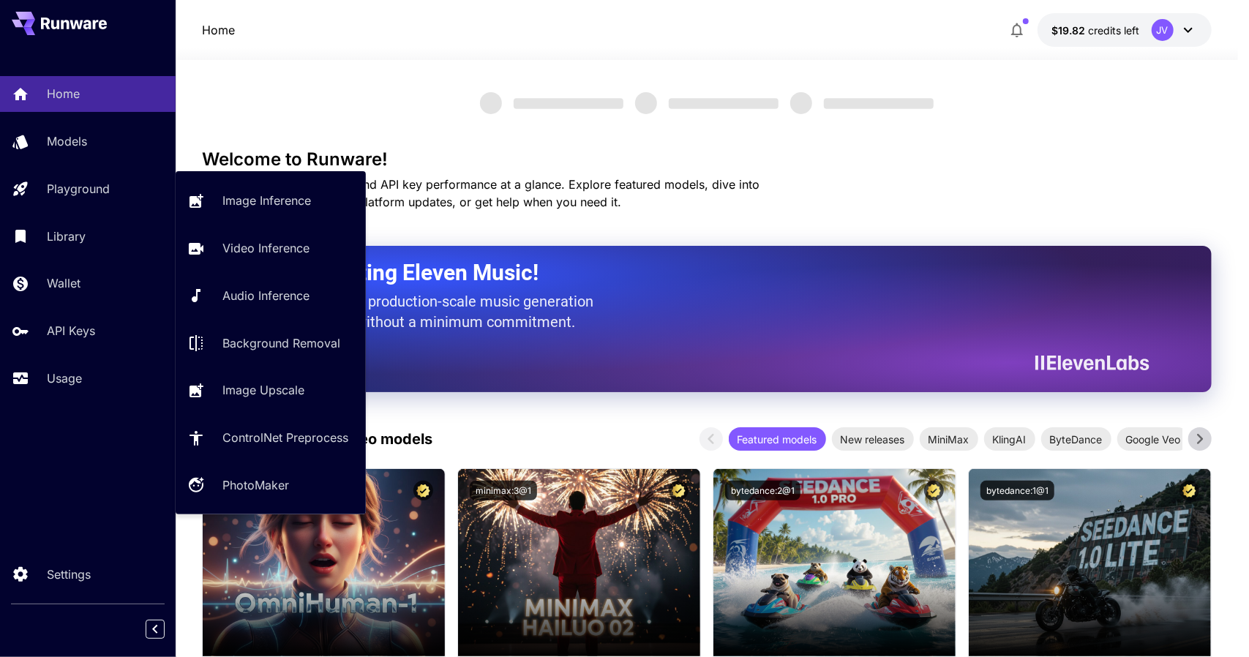
click at [65, 181] on p "Playground" at bounding box center [78, 189] width 63 height 18
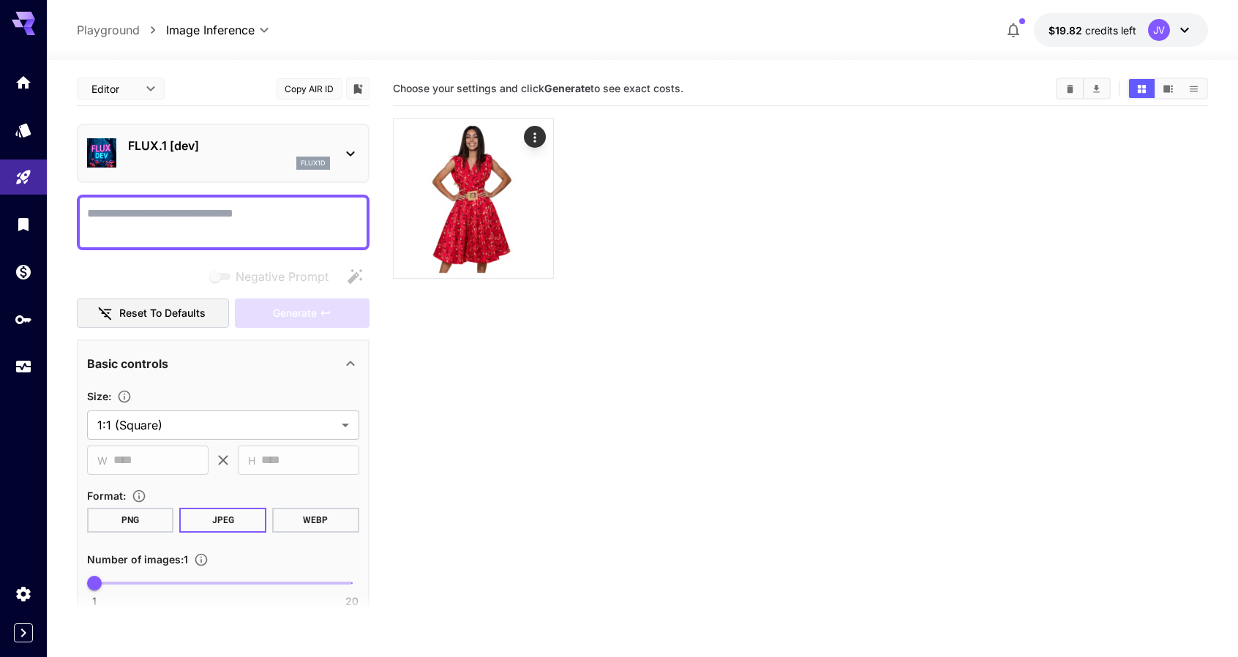
click at [618, 288] on section "Choose your settings and click Generate to see exact costs." at bounding box center [801, 400] width 816 height 657
click at [537, 130] on icon "Actions" at bounding box center [535, 137] width 15 height 15
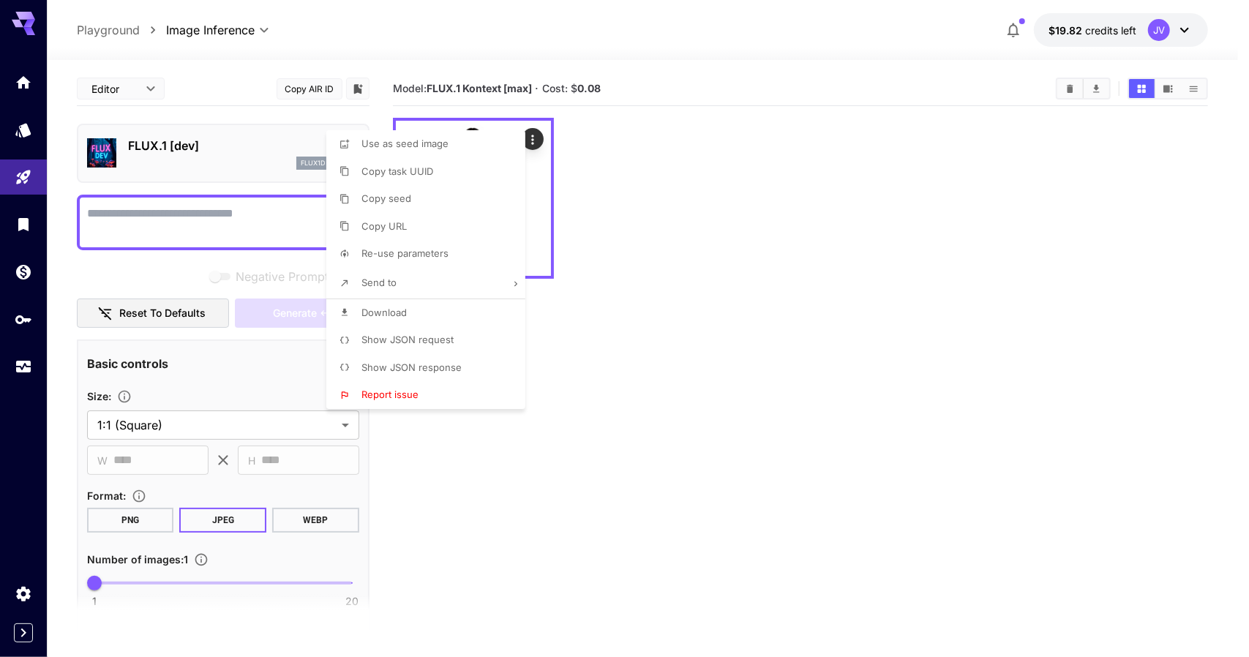
click at [1086, 194] on div at bounding box center [624, 328] width 1249 height 657
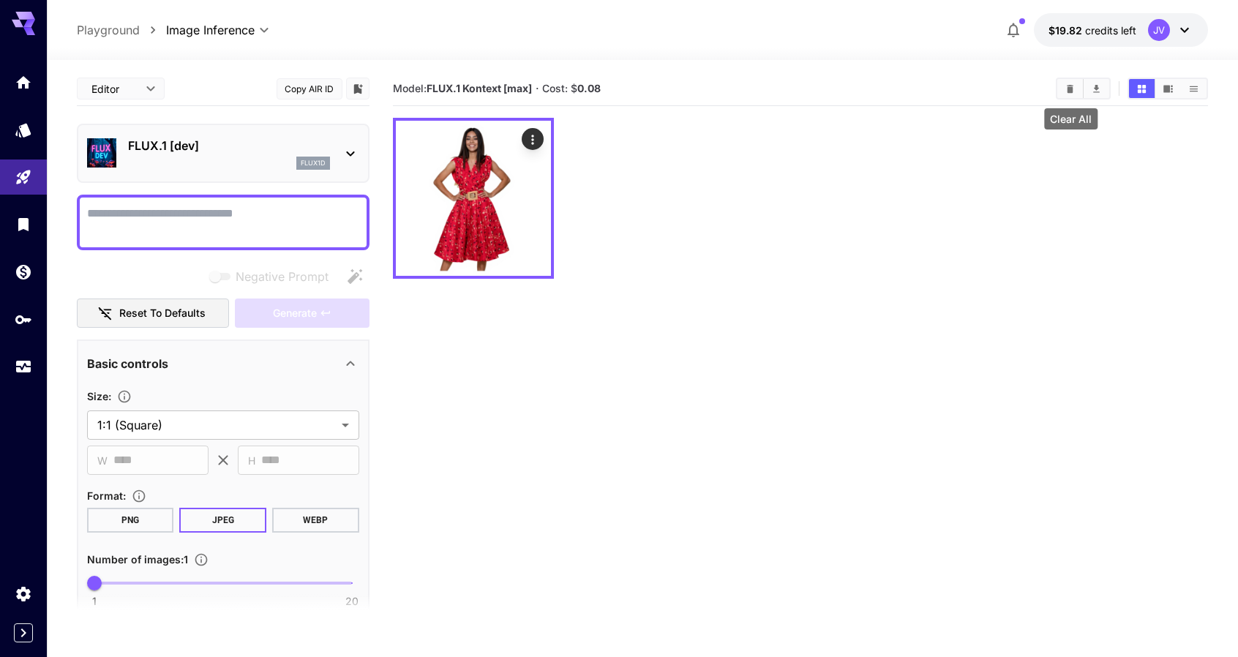
click at [1066, 89] on icon "Clear All" at bounding box center [1070, 88] width 11 height 11
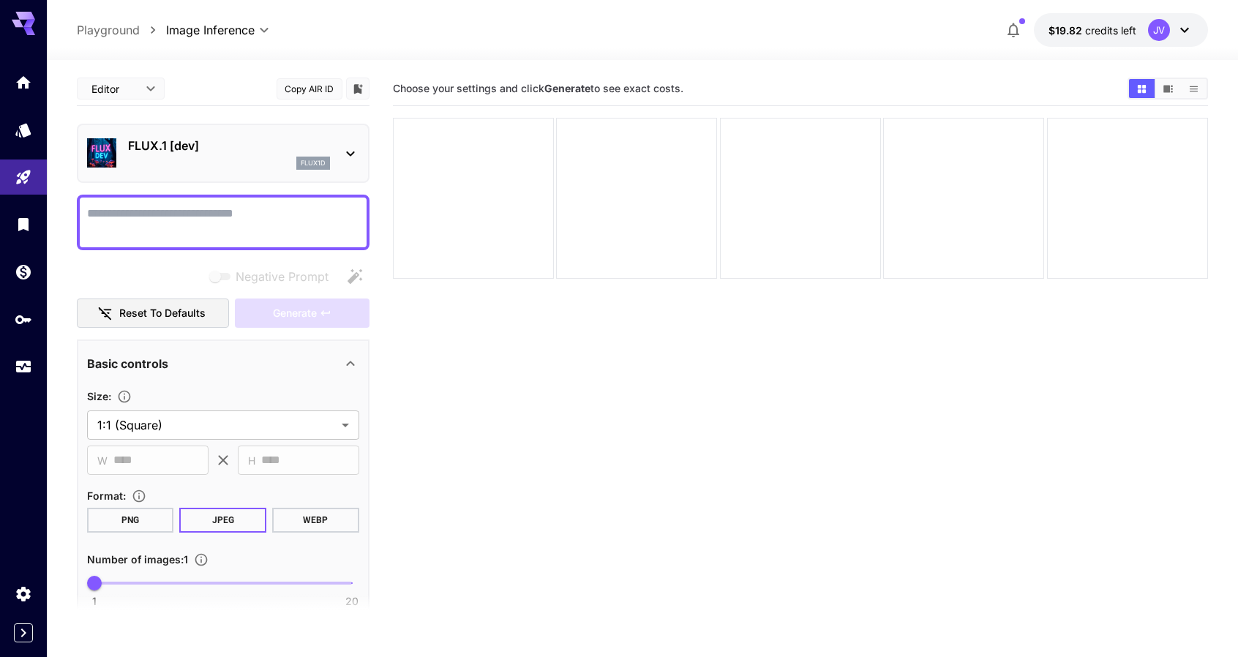
click at [571, 416] on section "Choose your settings and click Generate to see exact costs." at bounding box center [801, 400] width 816 height 657
click at [205, 219] on textarea "Negative Prompt" at bounding box center [223, 222] width 272 height 35
click at [215, 206] on textarea "Negative Prompt" at bounding box center [223, 222] width 272 height 35
click at [338, 145] on div "FLUX.1 [dev] flux1d" at bounding box center [223, 153] width 272 height 45
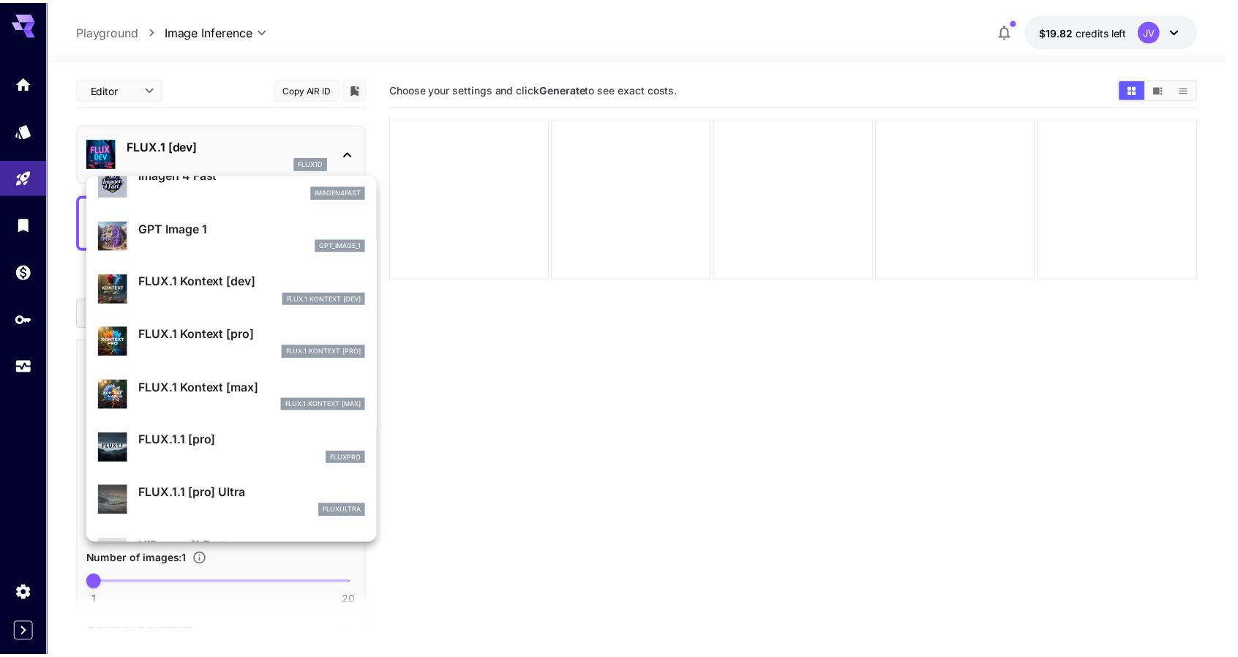
scroll to position [883, 0]
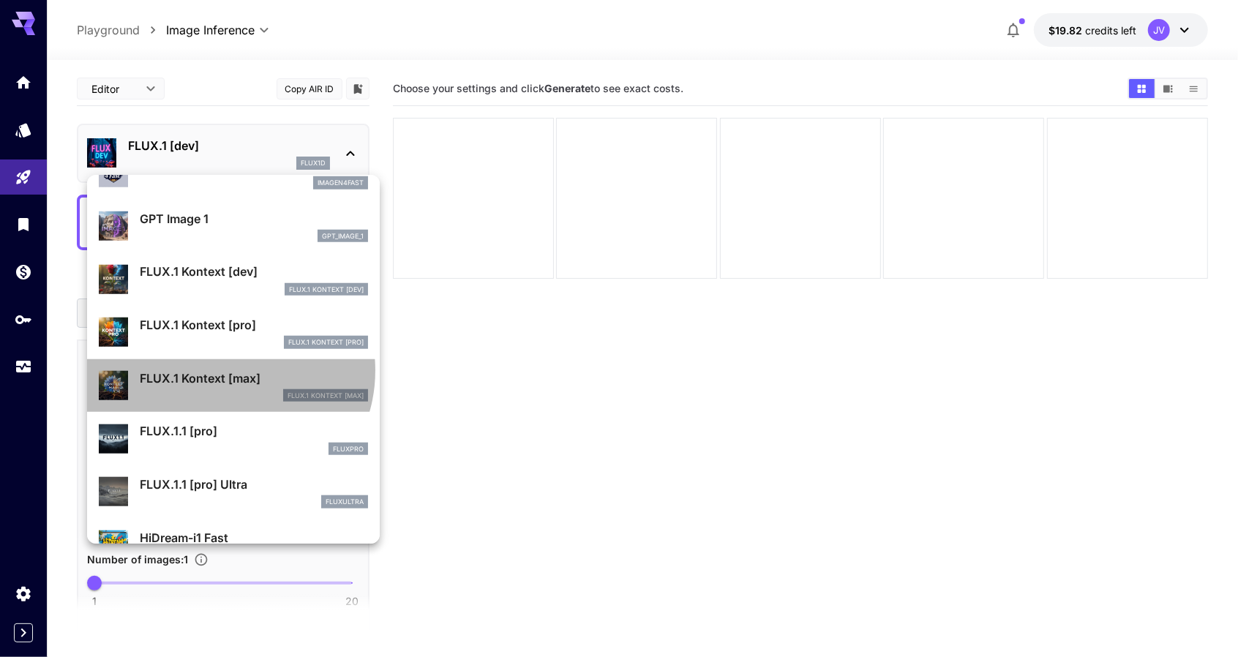
click at [225, 370] on p "FLUX.1 Kontext [max]" at bounding box center [254, 379] width 228 height 18
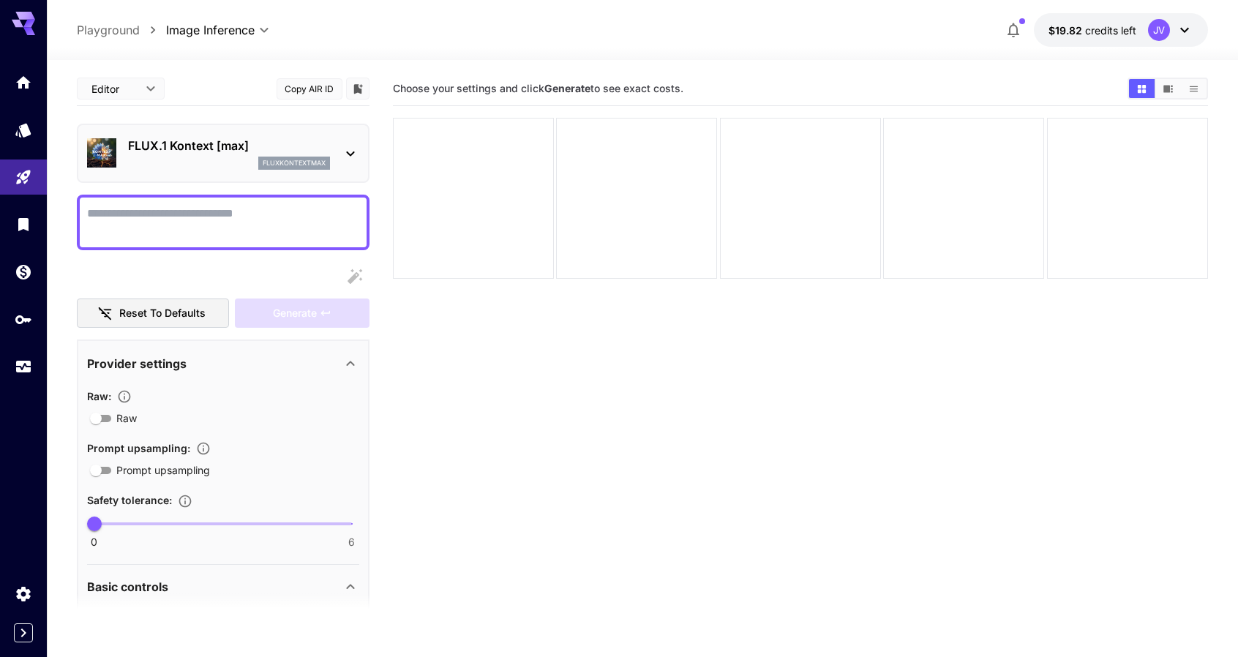
click at [206, 216] on textarea "Raw" at bounding box center [223, 222] width 272 height 35
paste textarea "**********"
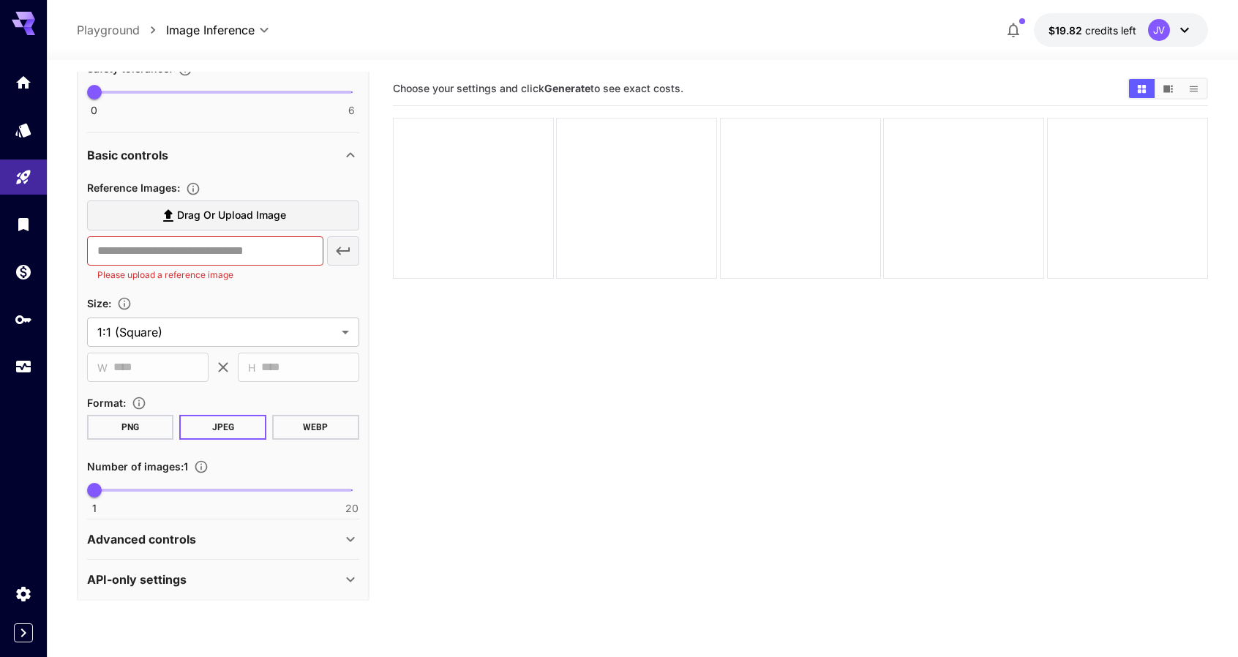
scroll to position [877, 0]
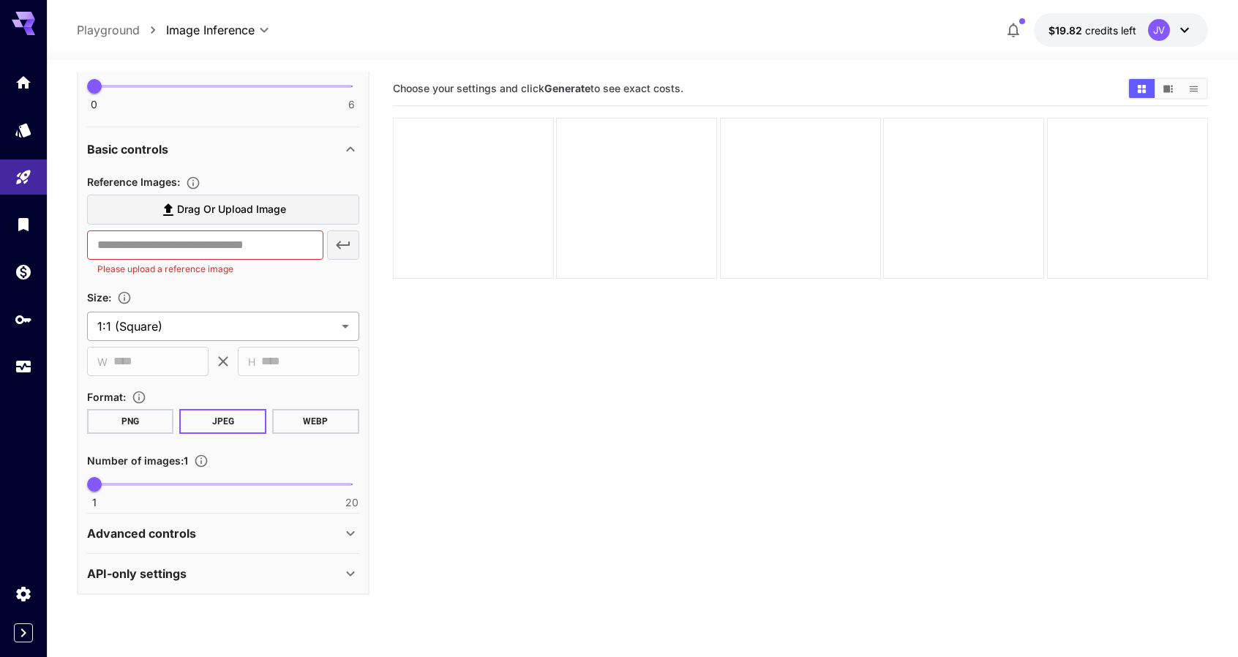
type textarea "**********"
click at [315, 329] on body "**********" at bounding box center [624, 386] width 1249 height 773
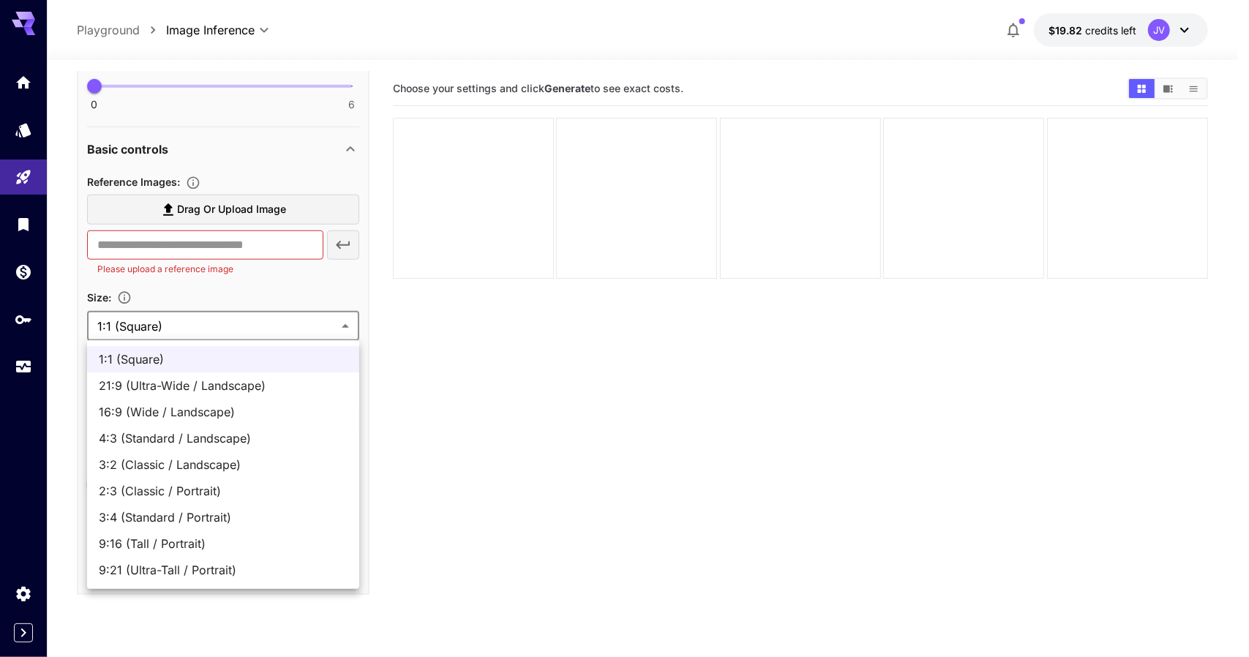
click at [228, 495] on span "2:3 (Classic / Portrait)" at bounding box center [223, 491] width 249 height 18
type input "**********"
type input "***"
type input "****"
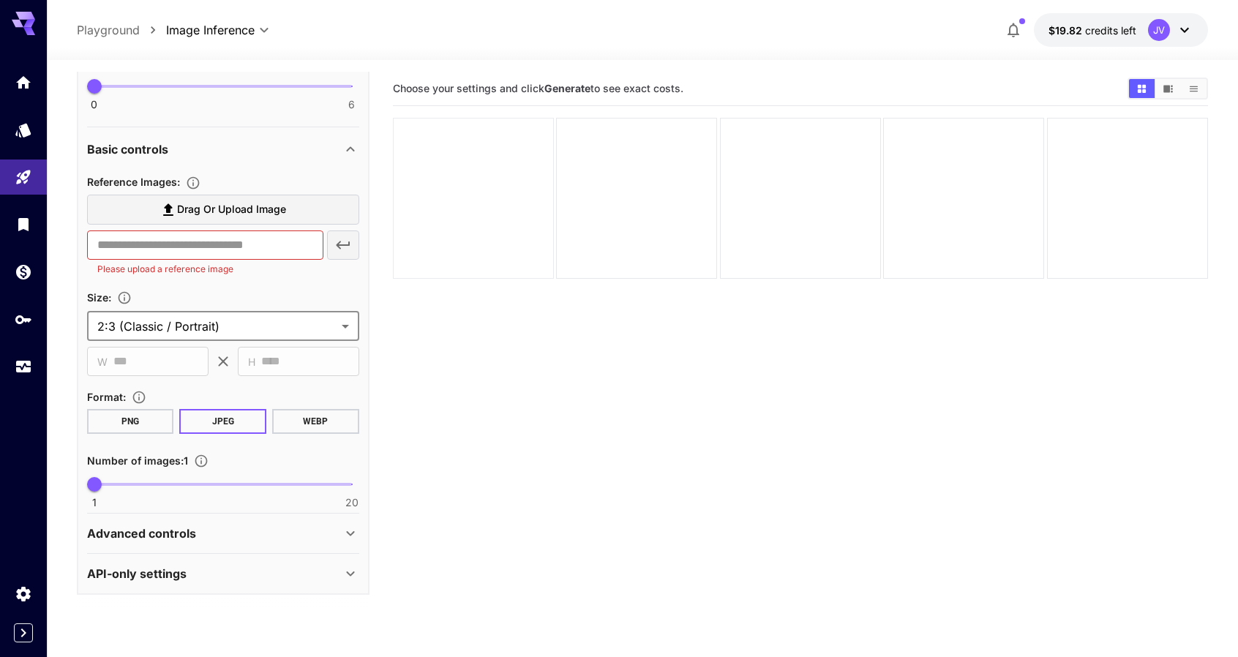
click at [445, 274] on div at bounding box center [473, 198] width 161 height 161
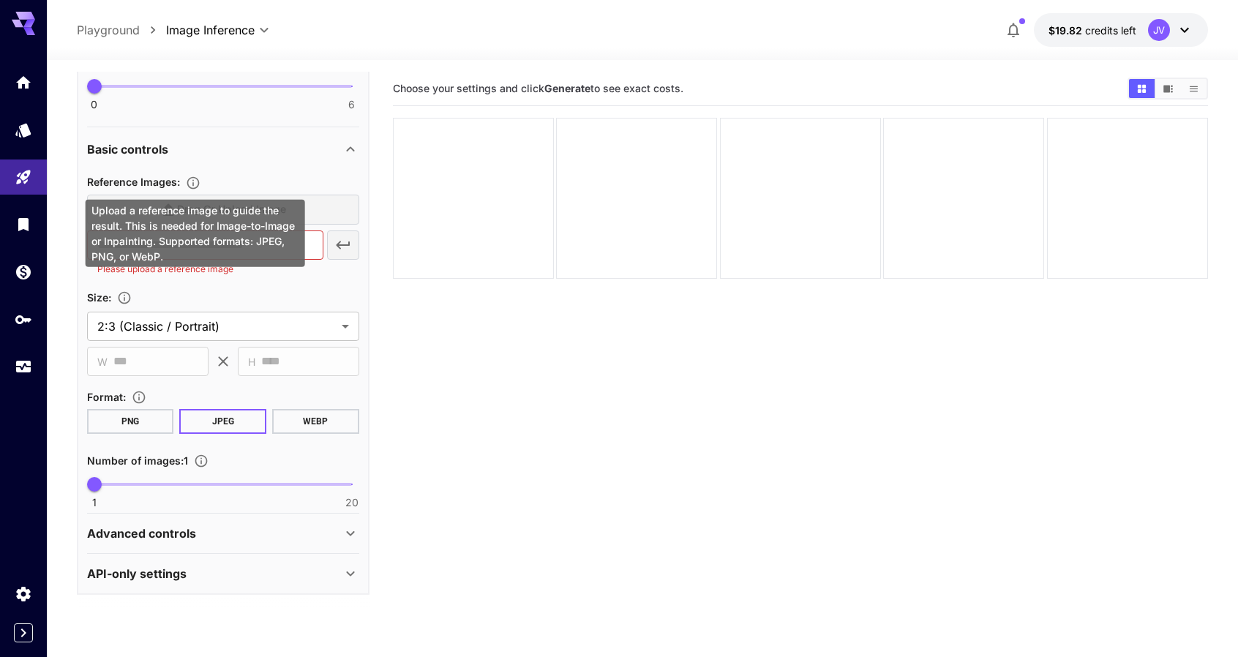
click at [192, 206] on div "Upload a reference image to guide the result. This is needed for Image-to-Image…" at bounding box center [196, 233] width 220 height 67
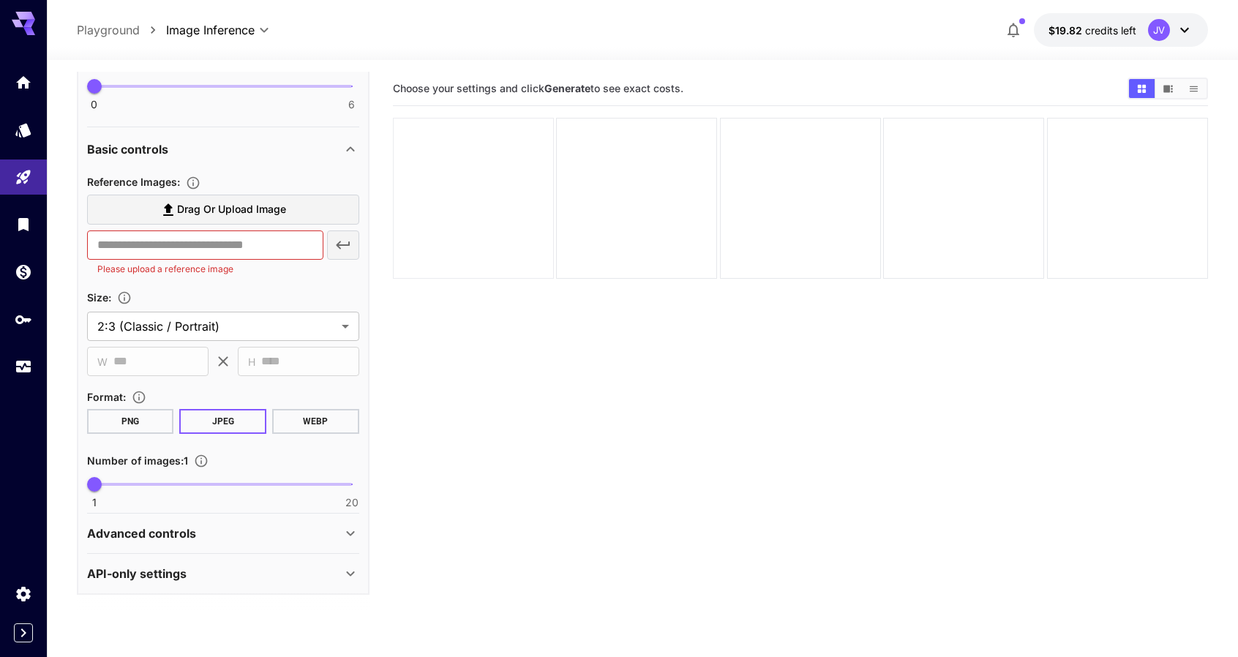
click at [515, 250] on div at bounding box center [473, 198] width 161 height 161
click at [300, 217] on label "Drag or upload image" at bounding box center [223, 210] width 272 height 30
click at [0, 0] on input "Drag or upload image" at bounding box center [0, 0] width 0 height 0
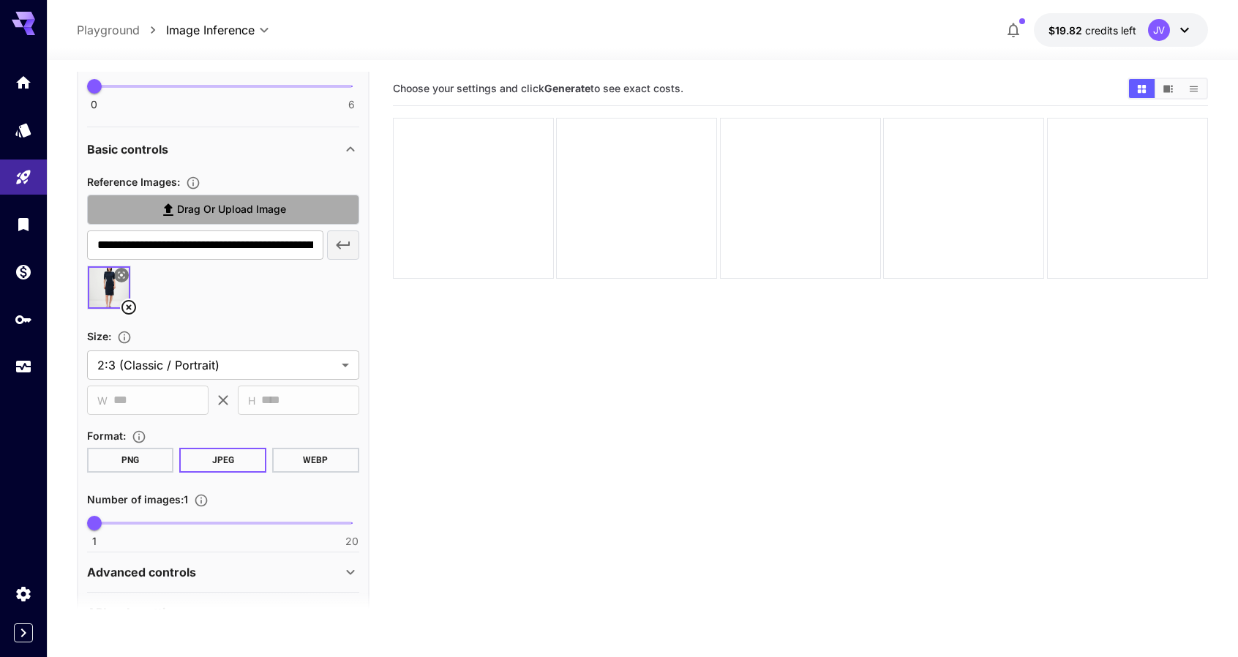
click at [230, 201] on span "Drag or upload image" at bounding box center [231, 210] width 109 height 18
click at [0, 0] on input "Drag or upload image" at bounding box center [0, 0] width 0 height 0
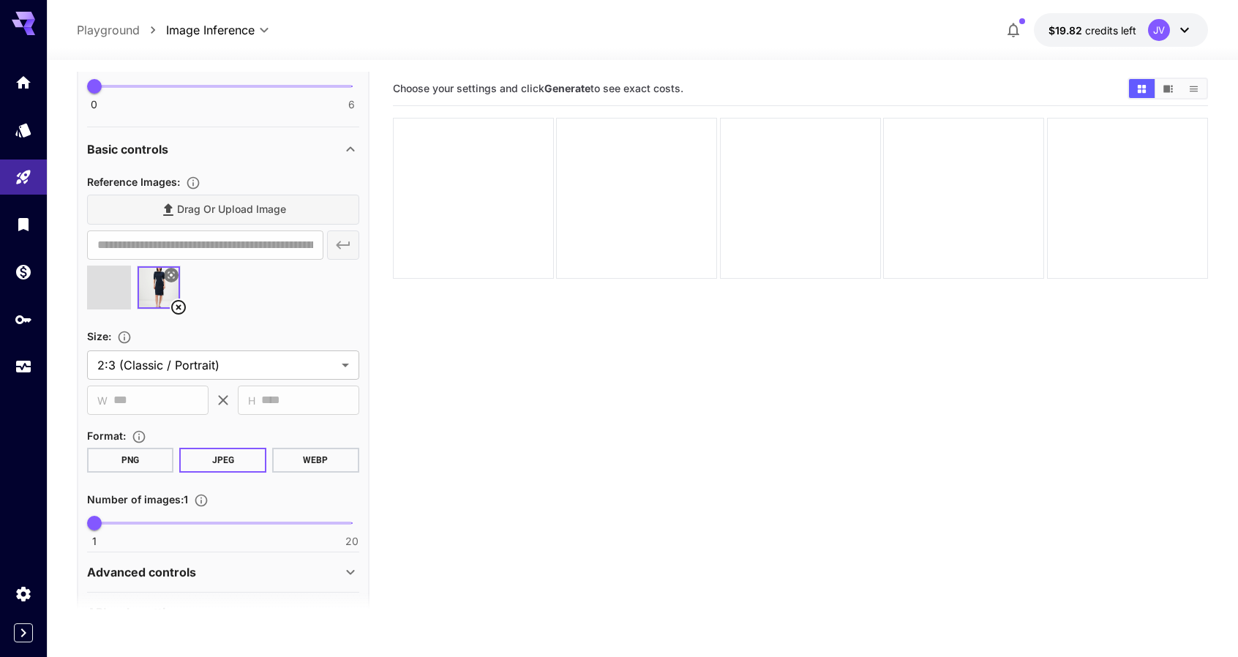
type input "**********"
click at [338, 308] on div at bounding box center [223, 294] width 272 height 56
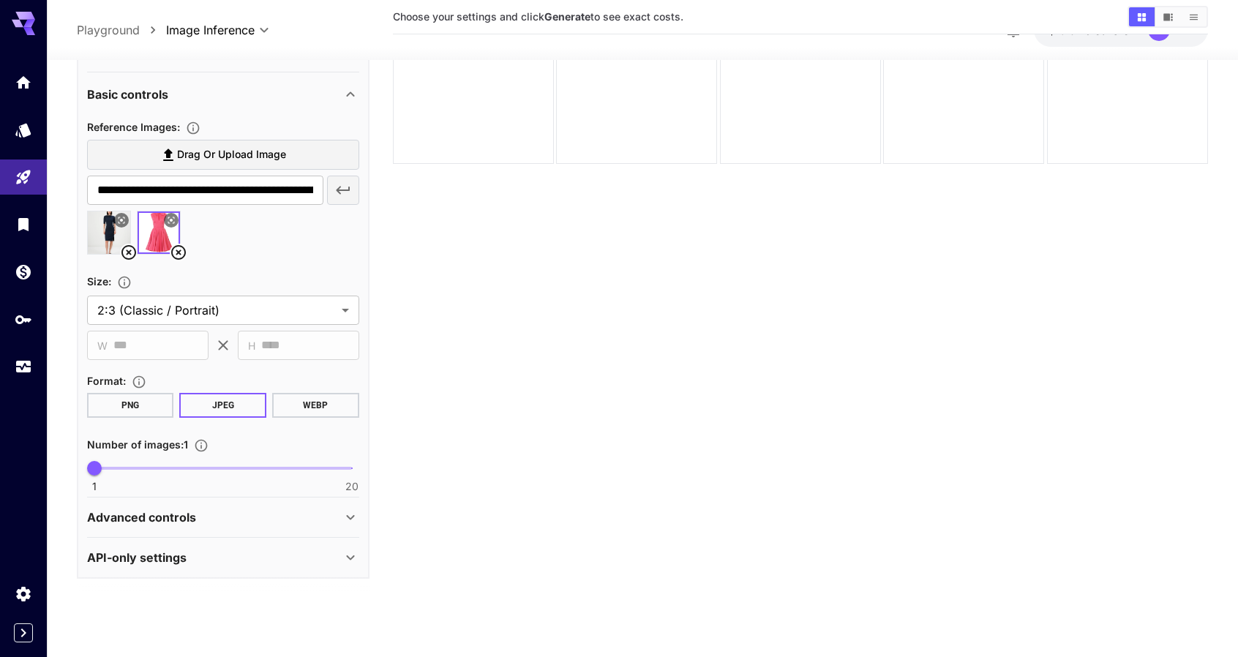
scroll to position [116, 0]
click at [366, 513] on div "**********" at bounding box center [223, 212] width 293 height 732
click at [356, 512] on icon at bounding box center [351, 517] width 18 height 18
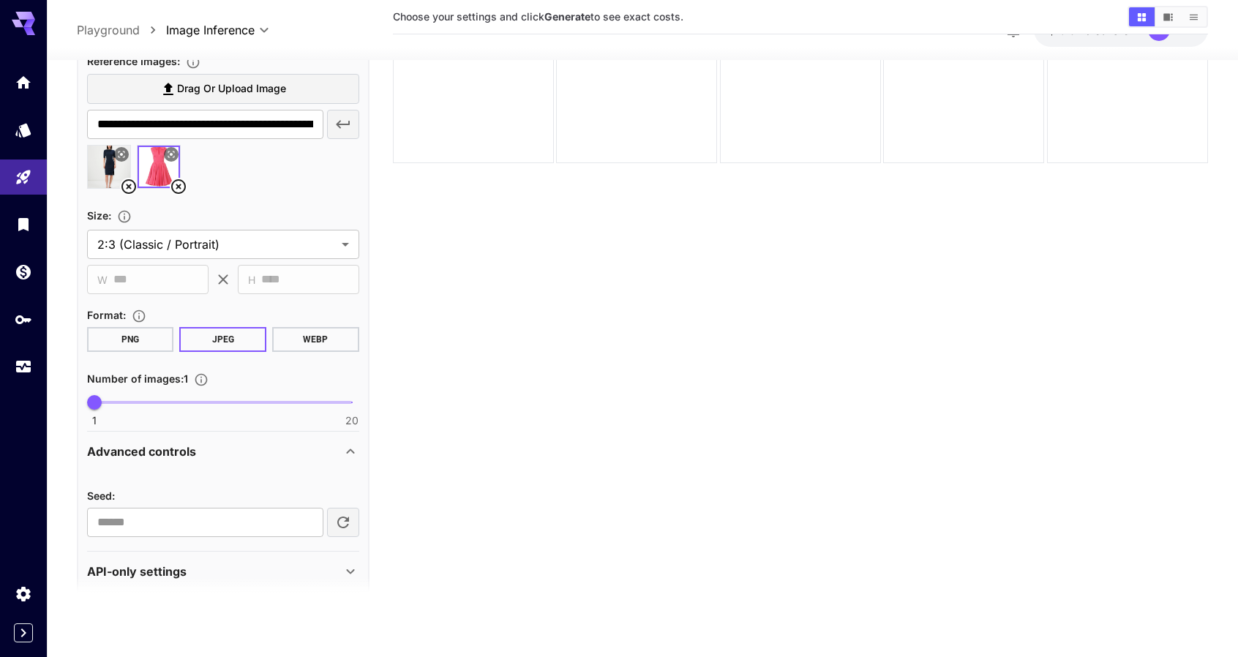
scroll to position [995, 0]
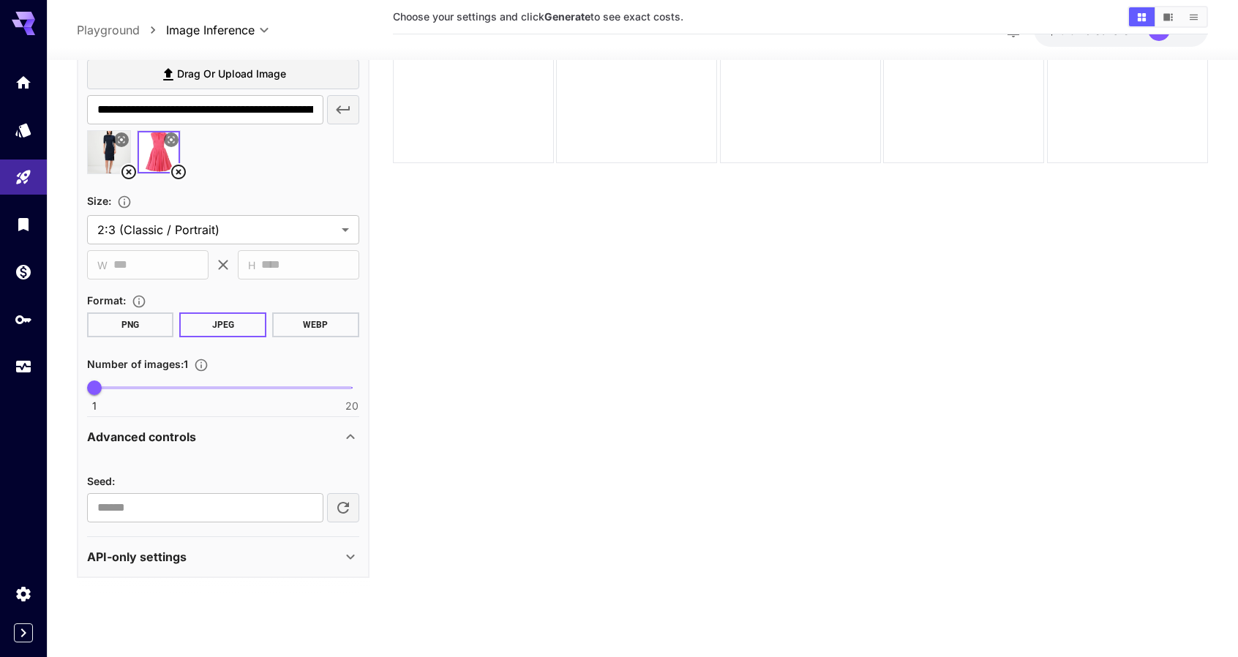
drag, startPoint x: 323, startPoint y: 557, endPoint x: 322, endPoint y: 548, distance: 8.8
click at [323, 558] on div "API-only settings" at bounding box center [214, 557] width 255 height 18
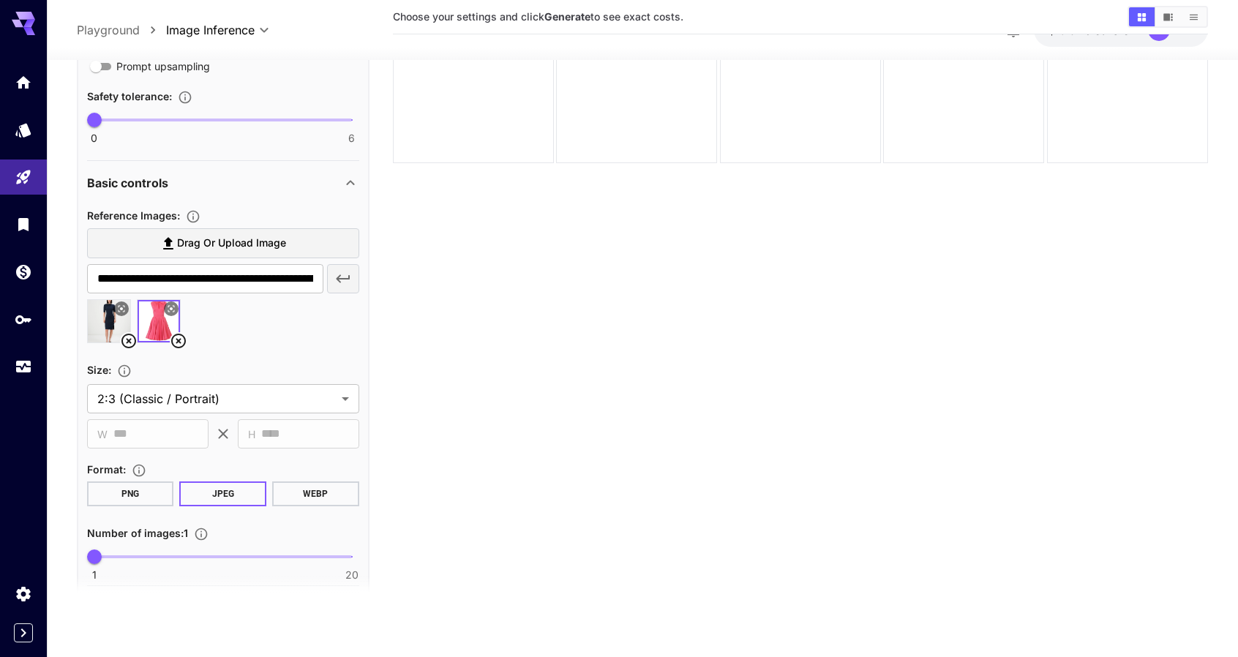
scroll to position [825, 0]
click at [107, 433] on div "​ W *** ​" at bounding box center [147, 434] width 121 height 29
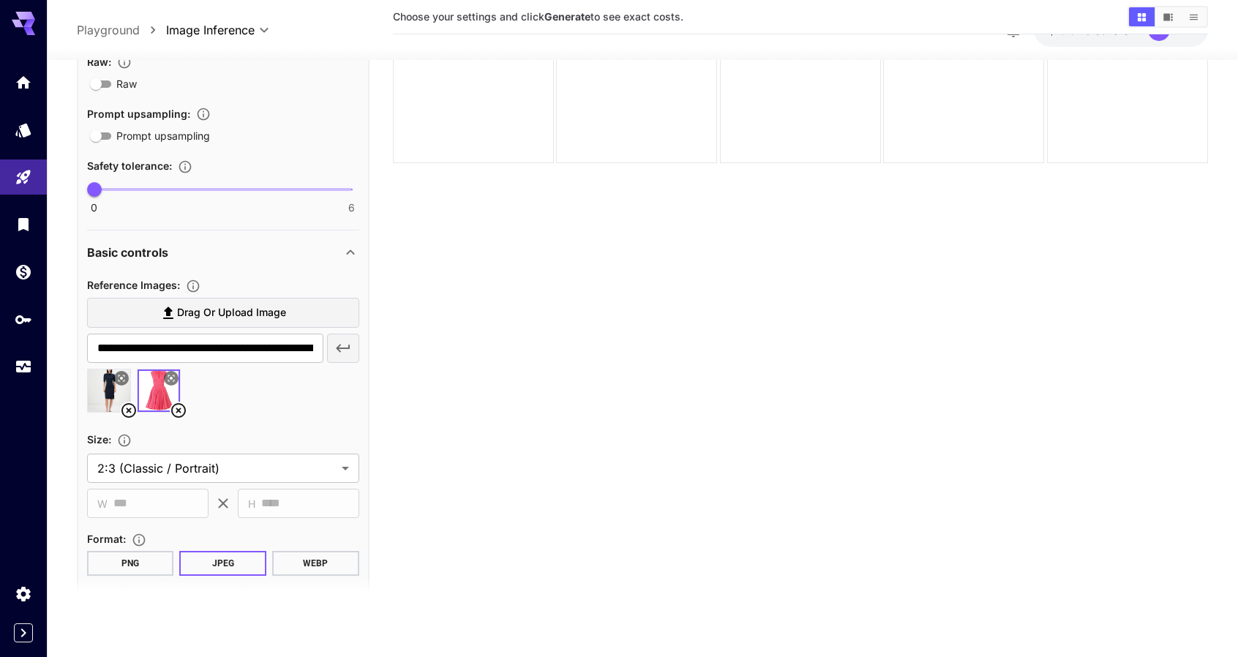
scroll to position [460, 0]
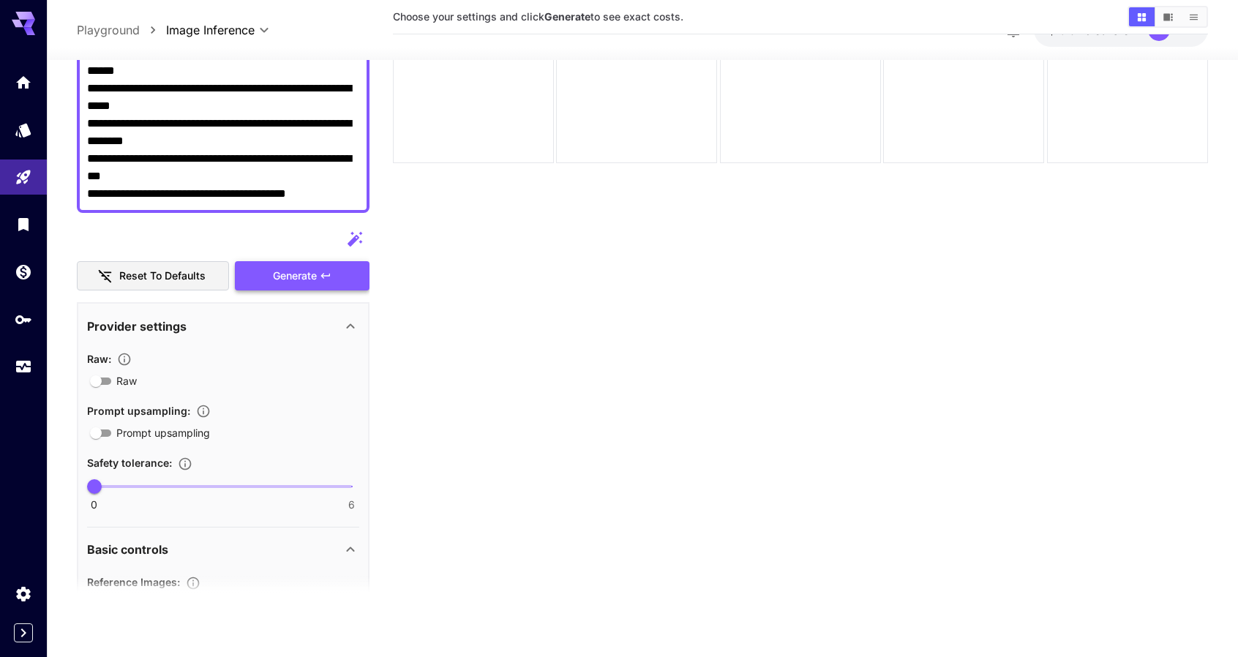
click at [285, 272] on span "Generate" at bounding box center [295, 275] width 44 height 18
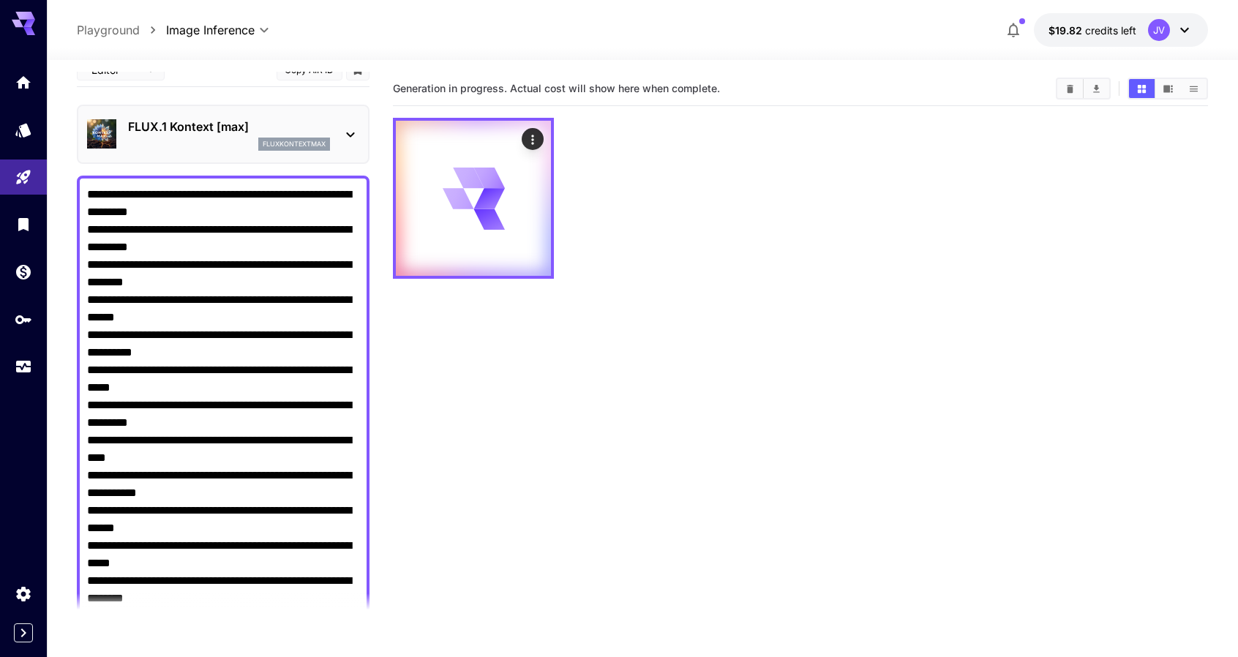
scroll to position [0, 0]
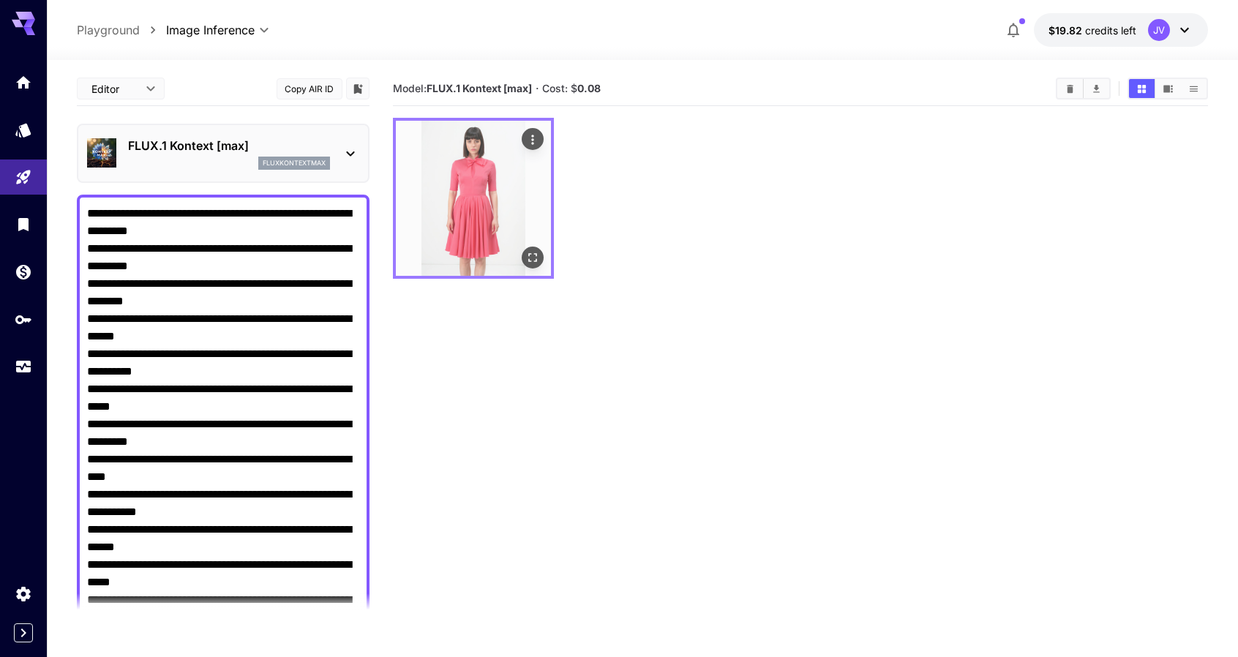
click at [471, 156] on img at bounding box center [473, 198] width 155 height 155
click at [473, 220] on img at bounding box center [473, 198] width 155 height 155
click at [542, 250] on div "Open in fullscreen" at bounding box center [533, 258] width 22 height 22
click at [523, 251] on div "Open in fullscreen" at bounding box center [533, 258] width 22 height 22
click at [461, 495] on section "Model: FLUX.1 Kontext [max] · Cost: $ 0.08" at bounding box center [801, 400] width 816 height 657
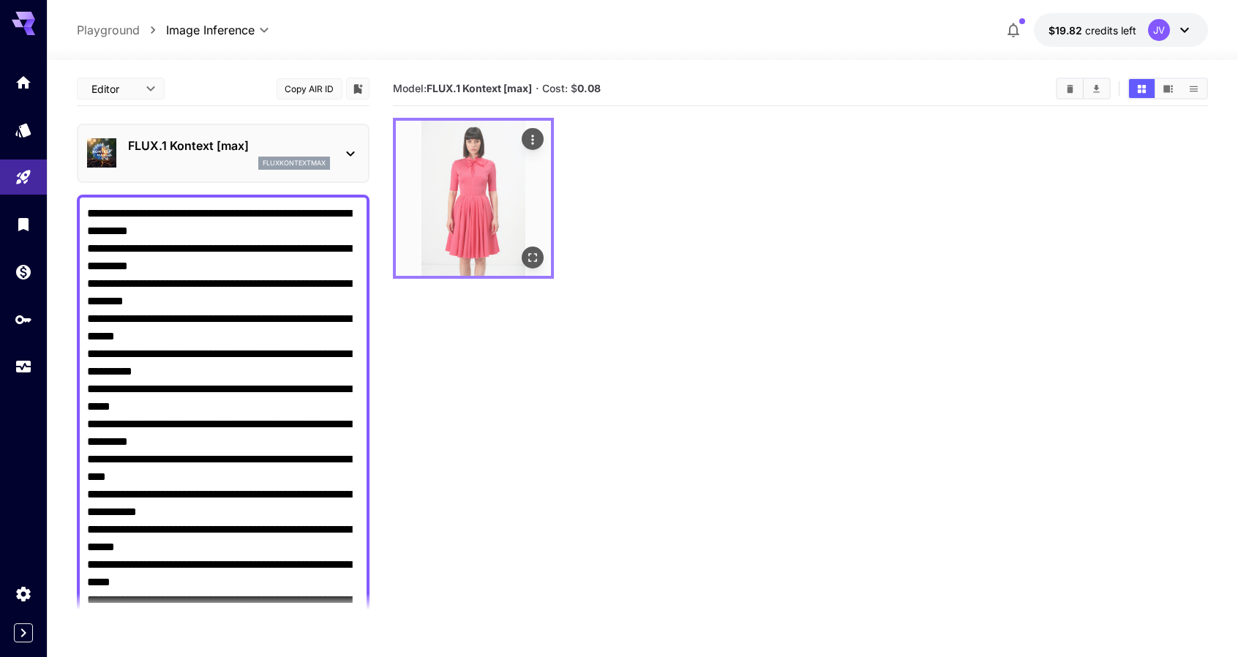
click at [468, 244] on img at bounding box center [473, 198] width 155 height 155
click at [465, 201] on img at bounding box center [473, 198] width 155 height 155
click at [817, 182] on div at bounding box center [801, 198] width 816 height 161
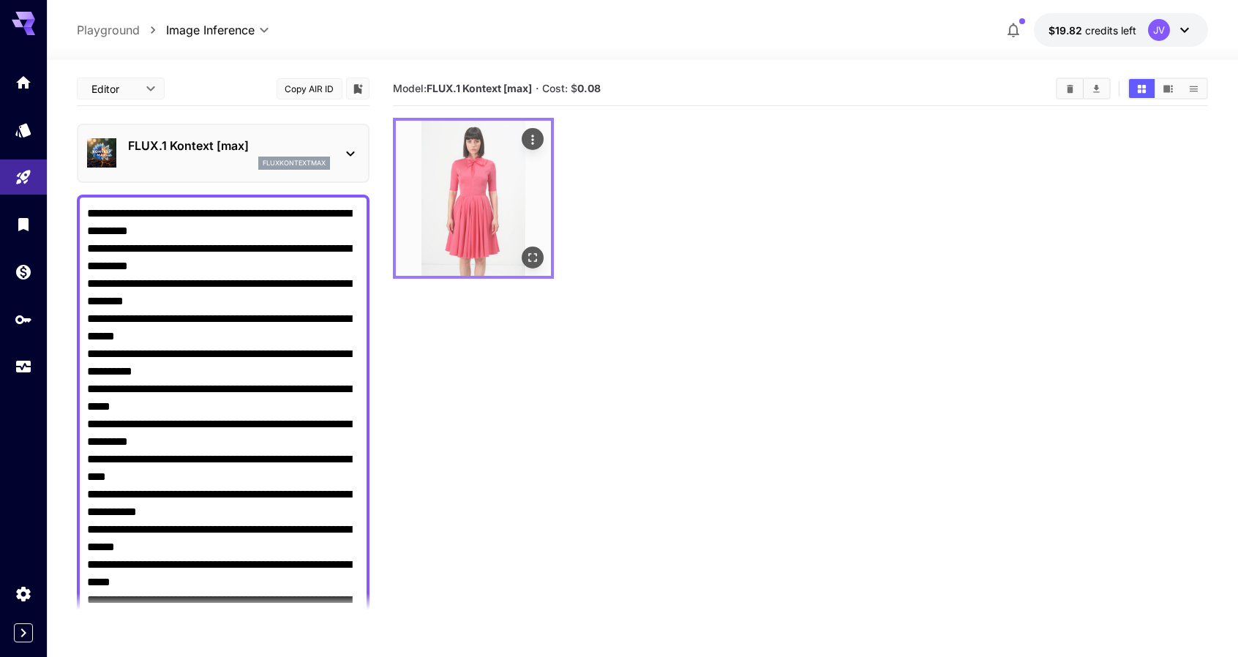
click at [524, 144] on button "Actions" at bounding box center [533, 139] width 22 height 22
click at [531, 139] on icon "Actions" at bounding box center [532, 139] width 15 height 15
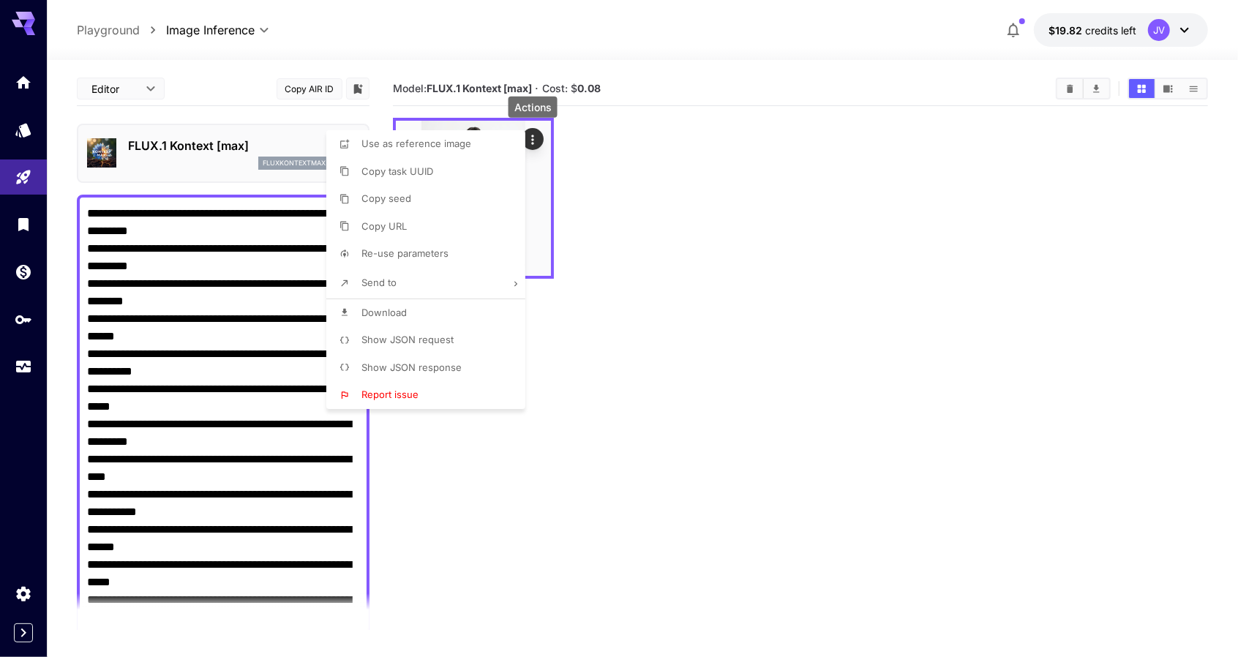
click at [754, 220] on div at bounding box center [624, 328] width 1249 height 657
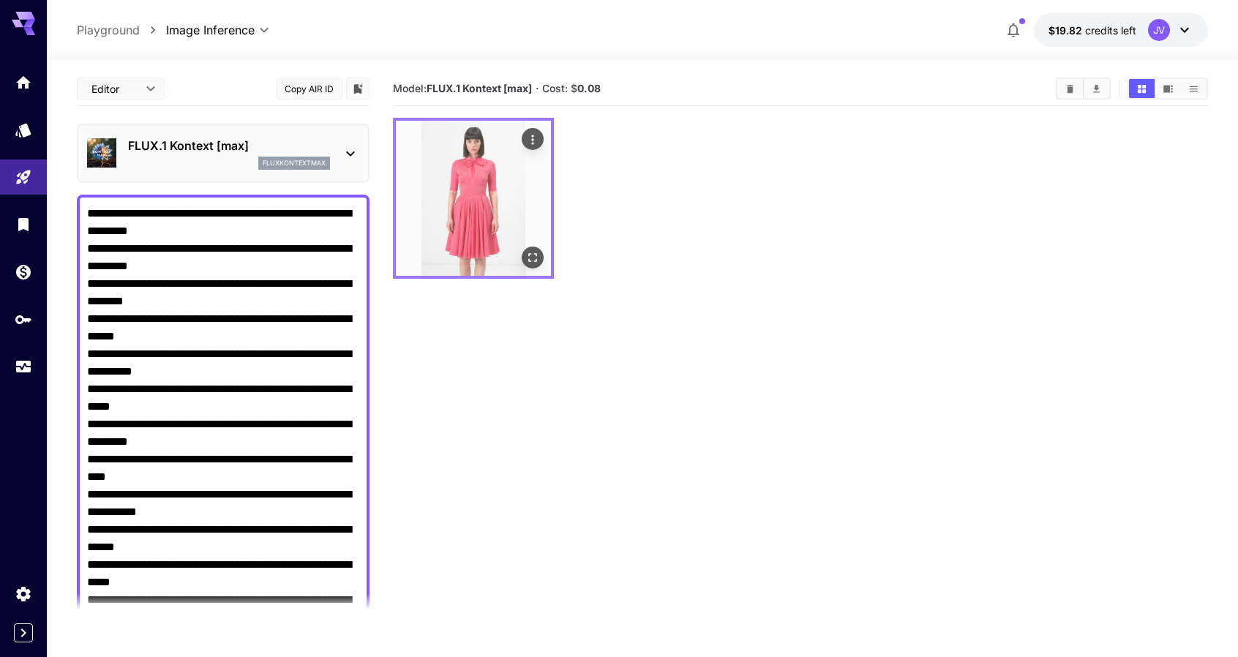
click at [476, 217] on img at bounding box center [473, 198] width 155 height 155
click at [530, 255] on icon "Open in fullscreen" at bounding box center [532, 257] width 15 height 15
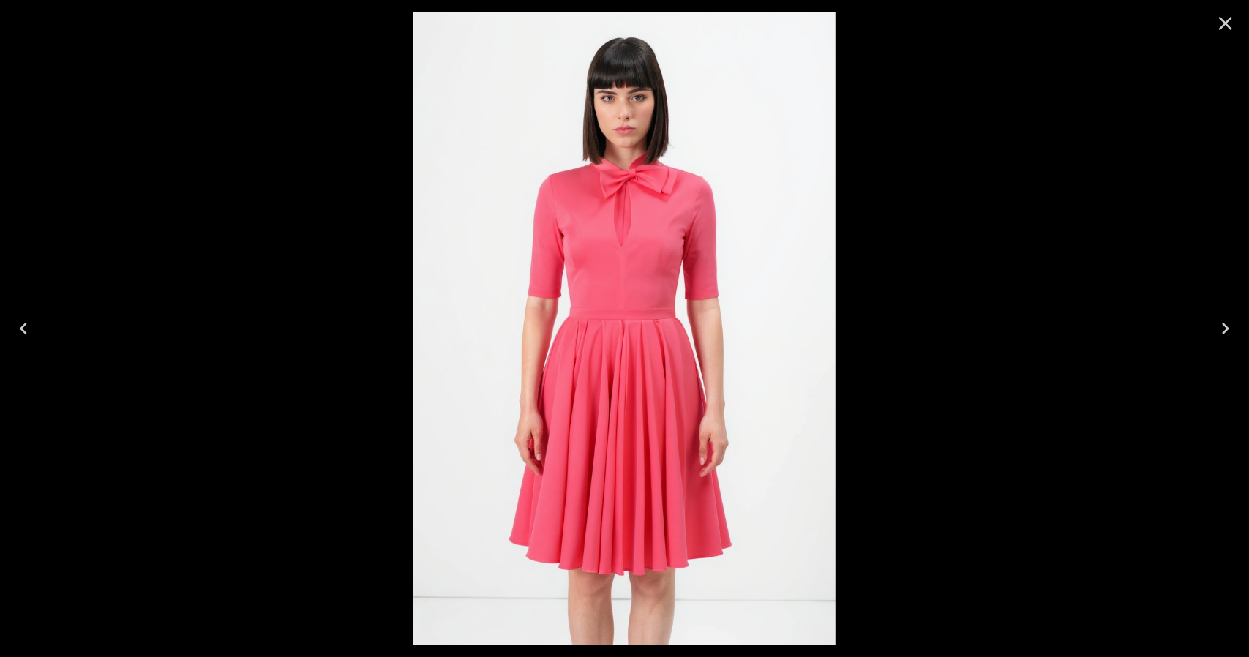
click at [950, 226] on div at bounding box center [624, 328] width 1249 height 657
click at [1235, 20] on icon "Close" at bounding box center [1225, 23] width 23 height 23
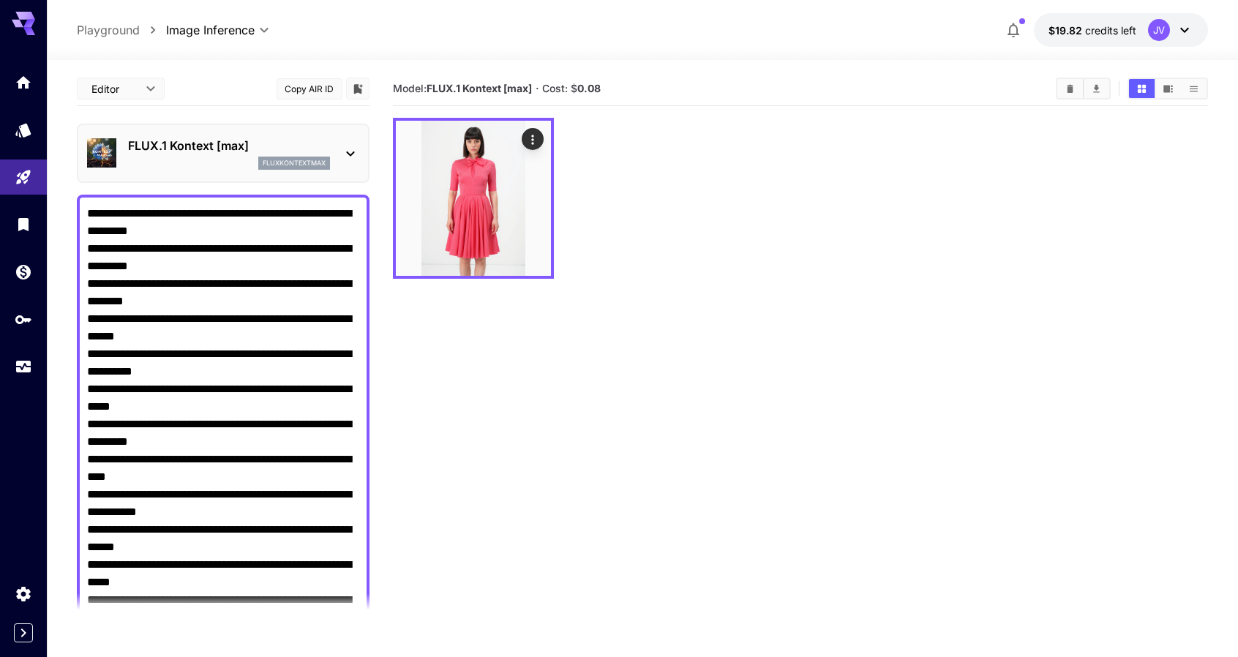
click at [728, 285] on section "Model: FLUX.1 Kontext [max] · Cost: $ 0.08" at bounding box center [801, 400] width 816 height 657
click at [629, 270] on div at bounding box center [801, 198] width 816 height 161
click at [626, 264] on div at bounding box center [801, 198] width 816 height 161
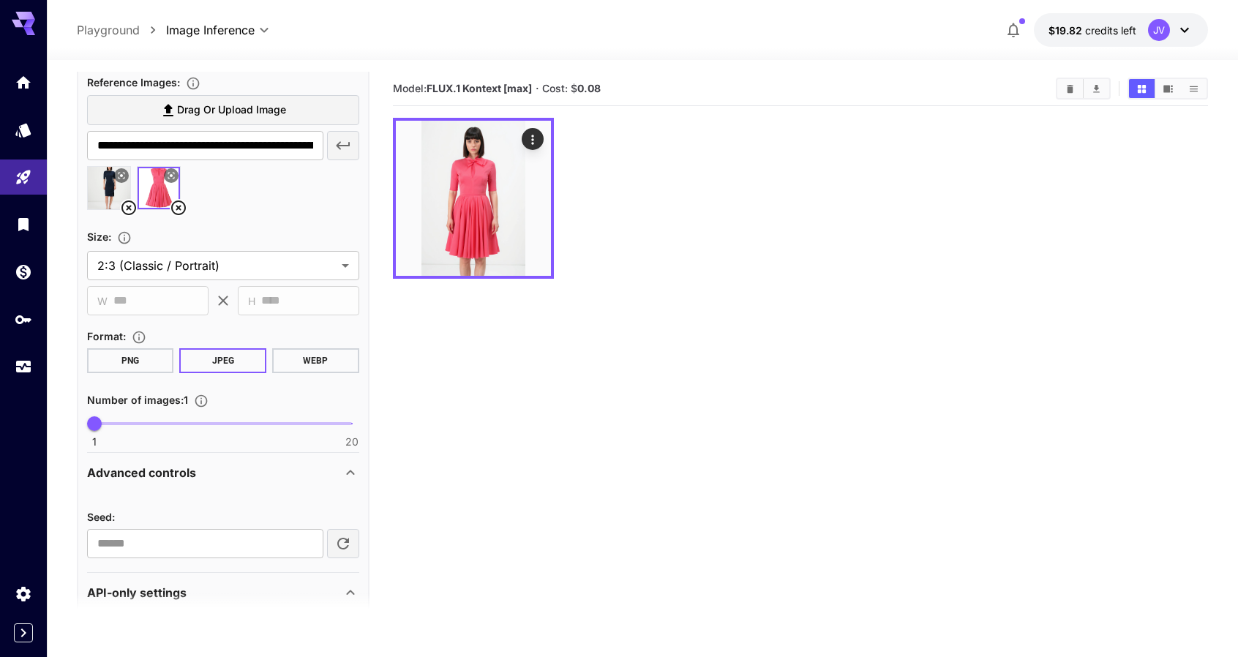
scroll to position [972, 0]
